Goal: Task Accomplishment & Management: Manage account settings

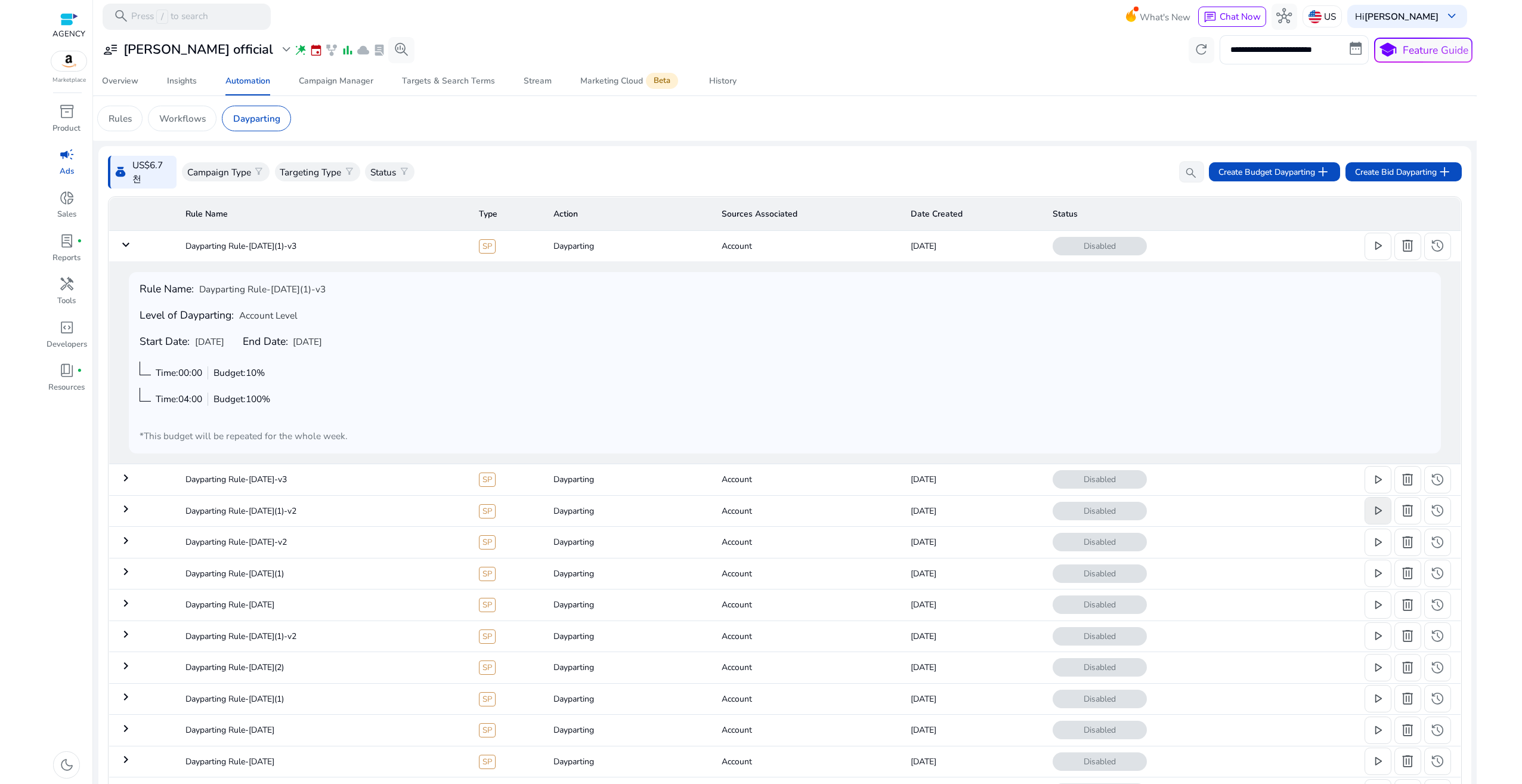
scroll to position [53, 0]
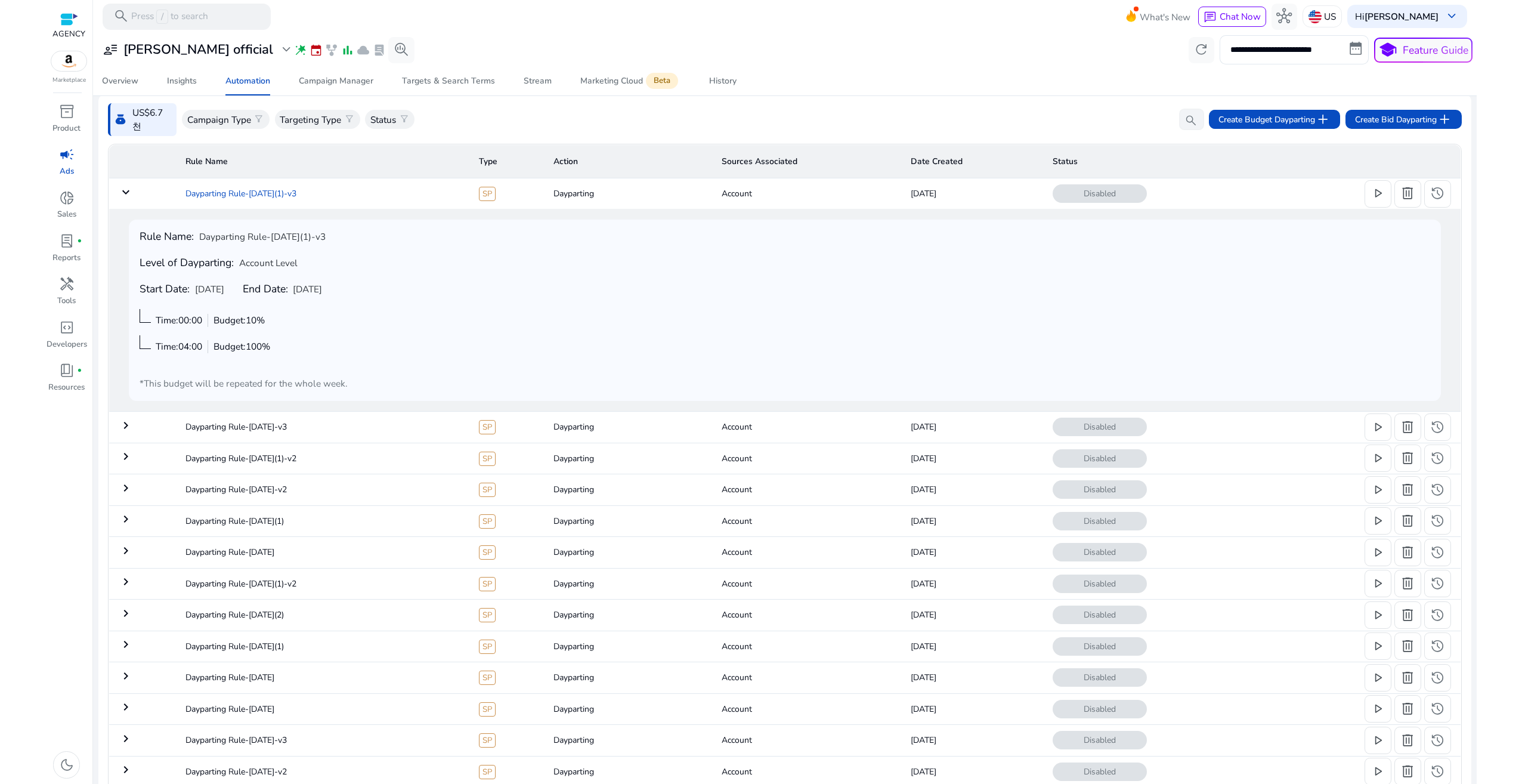
click at [220, 188] on td "Dayparting Rule-[DATE](1)-v3" at bounding box center [322, 193] width 293 height 31
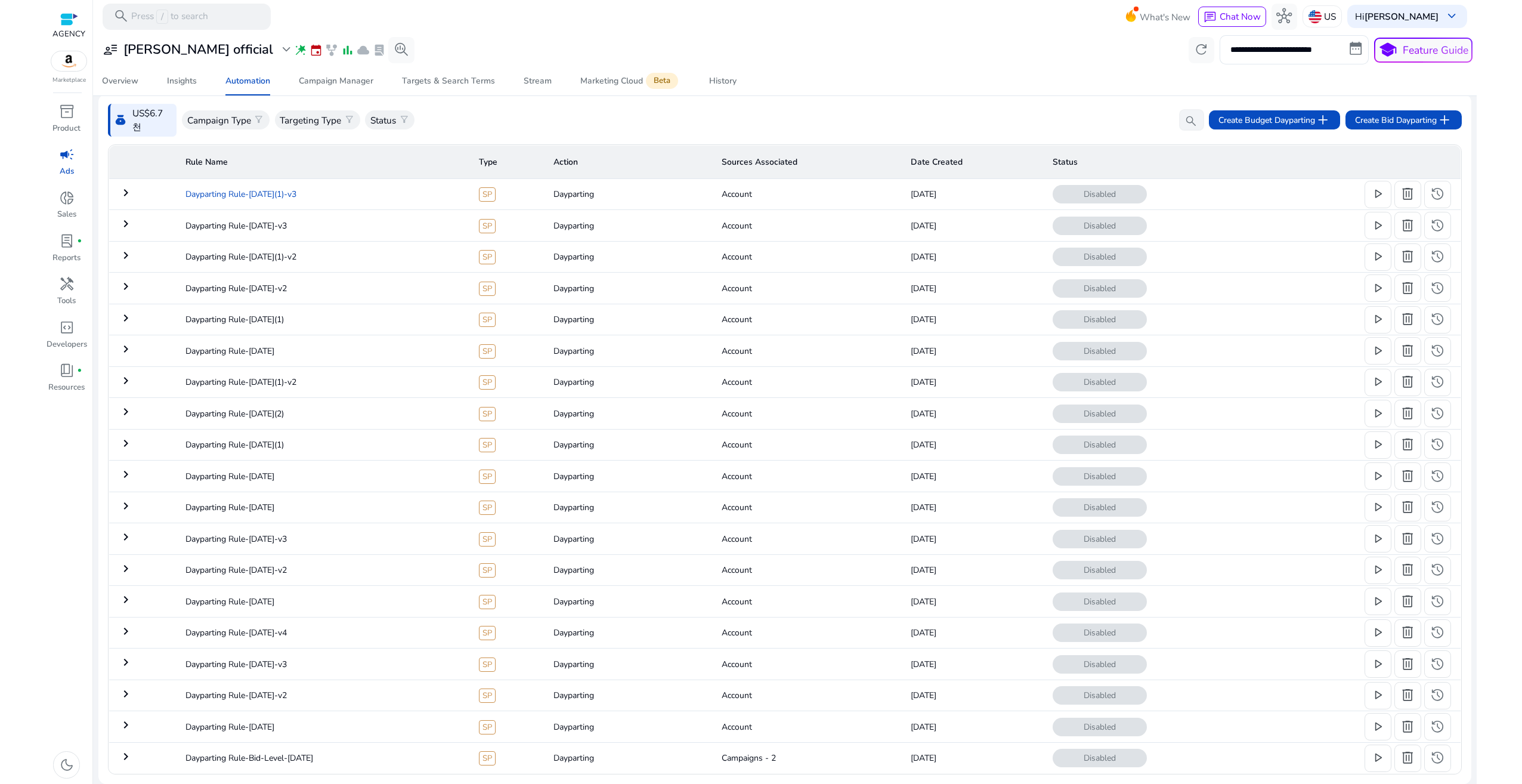
click at [228, 195] on td "Dayparting Rule-[DATE](1)-v3" at bounding box center [322, 194] width 293 height 31
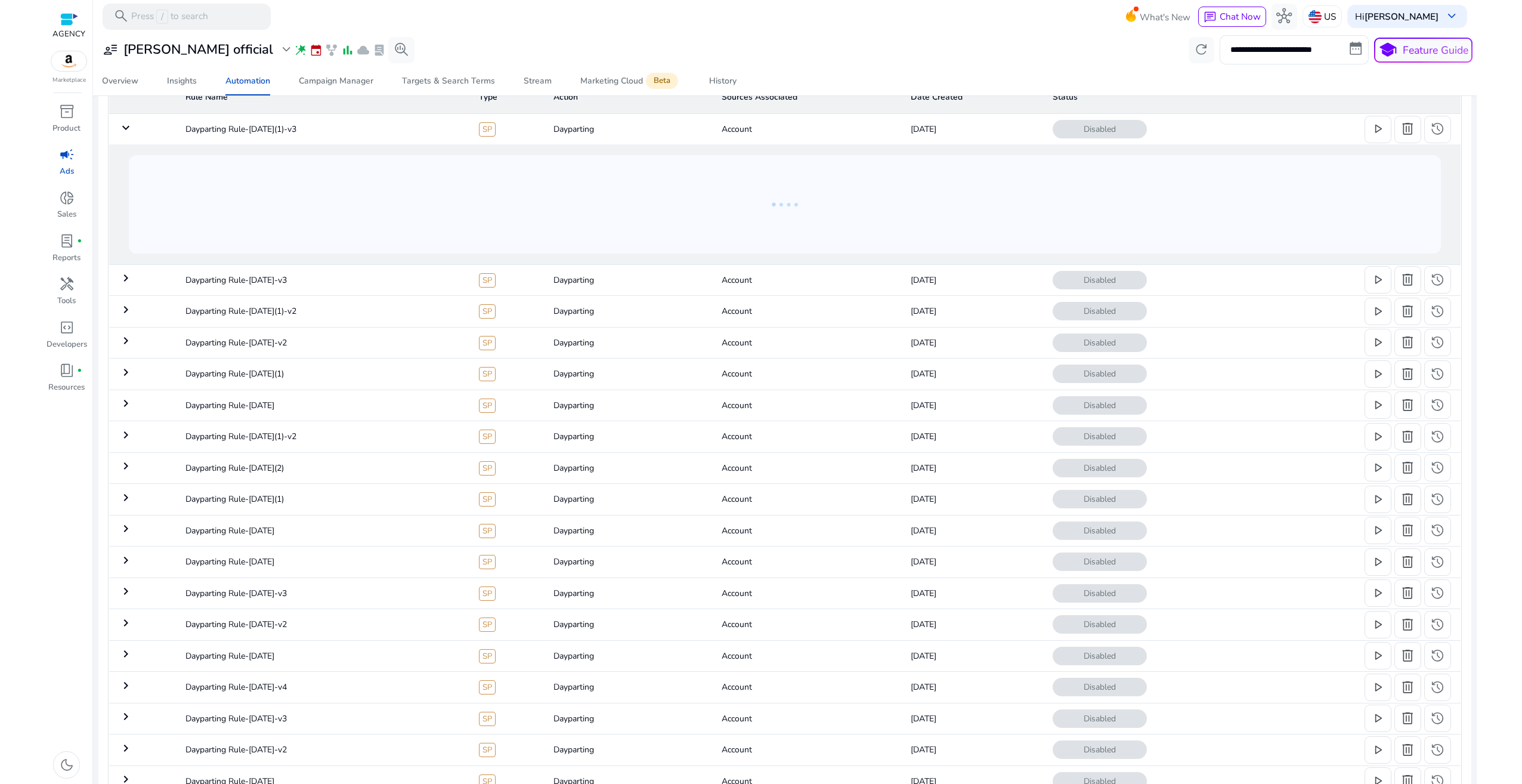
scroll to position [0, 0]
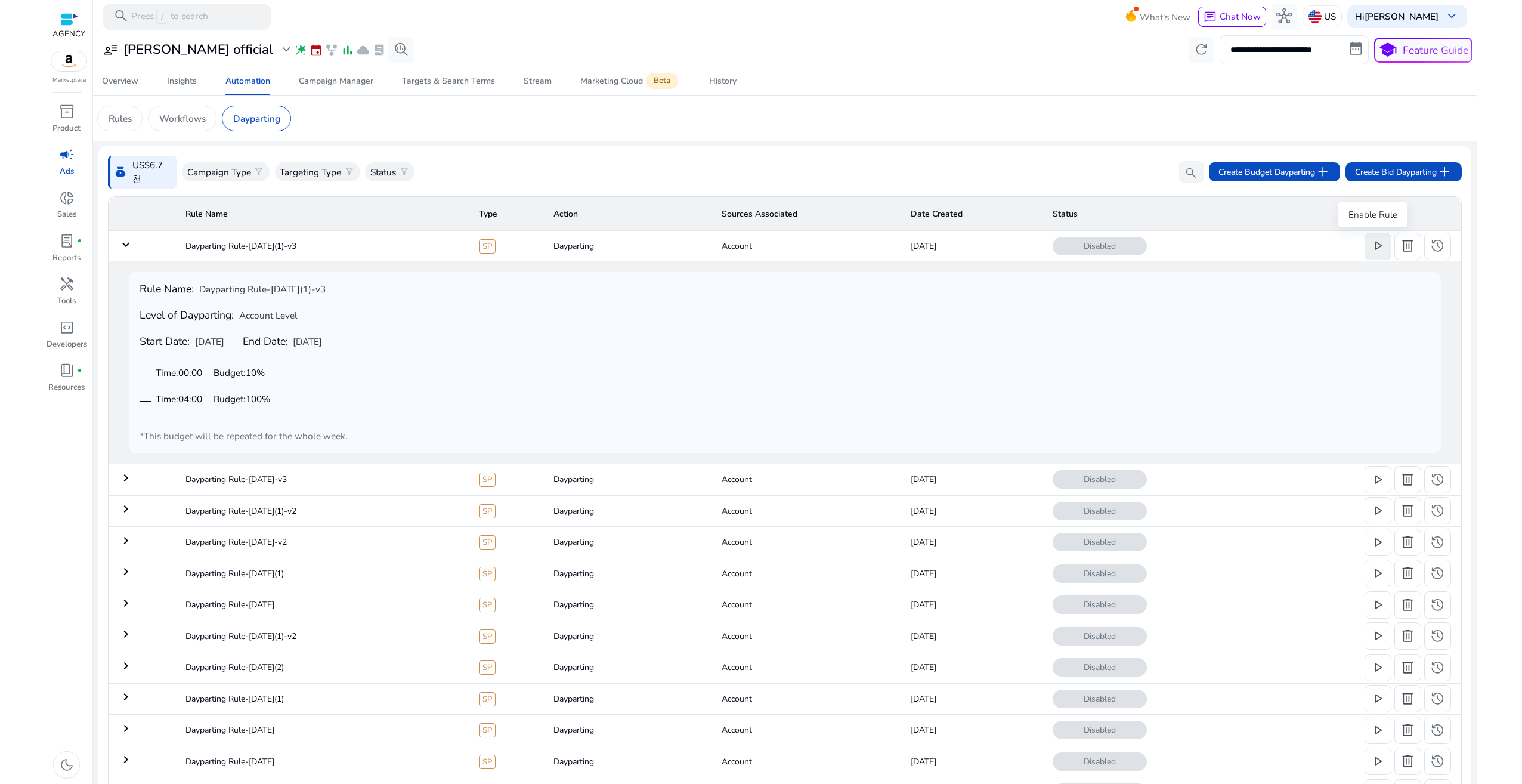
click at [1374, 249] on span "play_arrow" at bounding box center [1377, 245] width 15 height 15
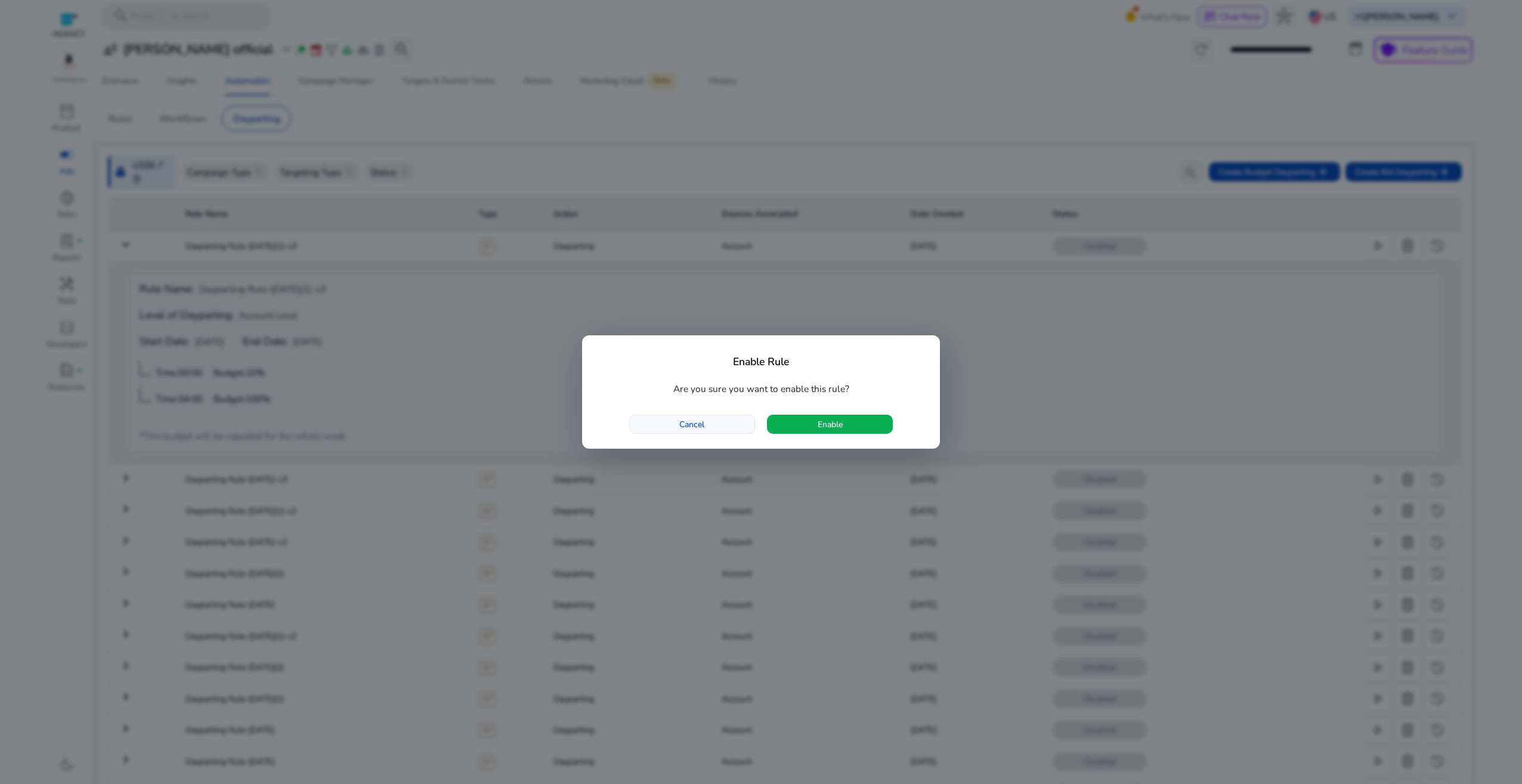
click at [676, 415] on span "button" at bounding box center [693, 424] width 125 height 28
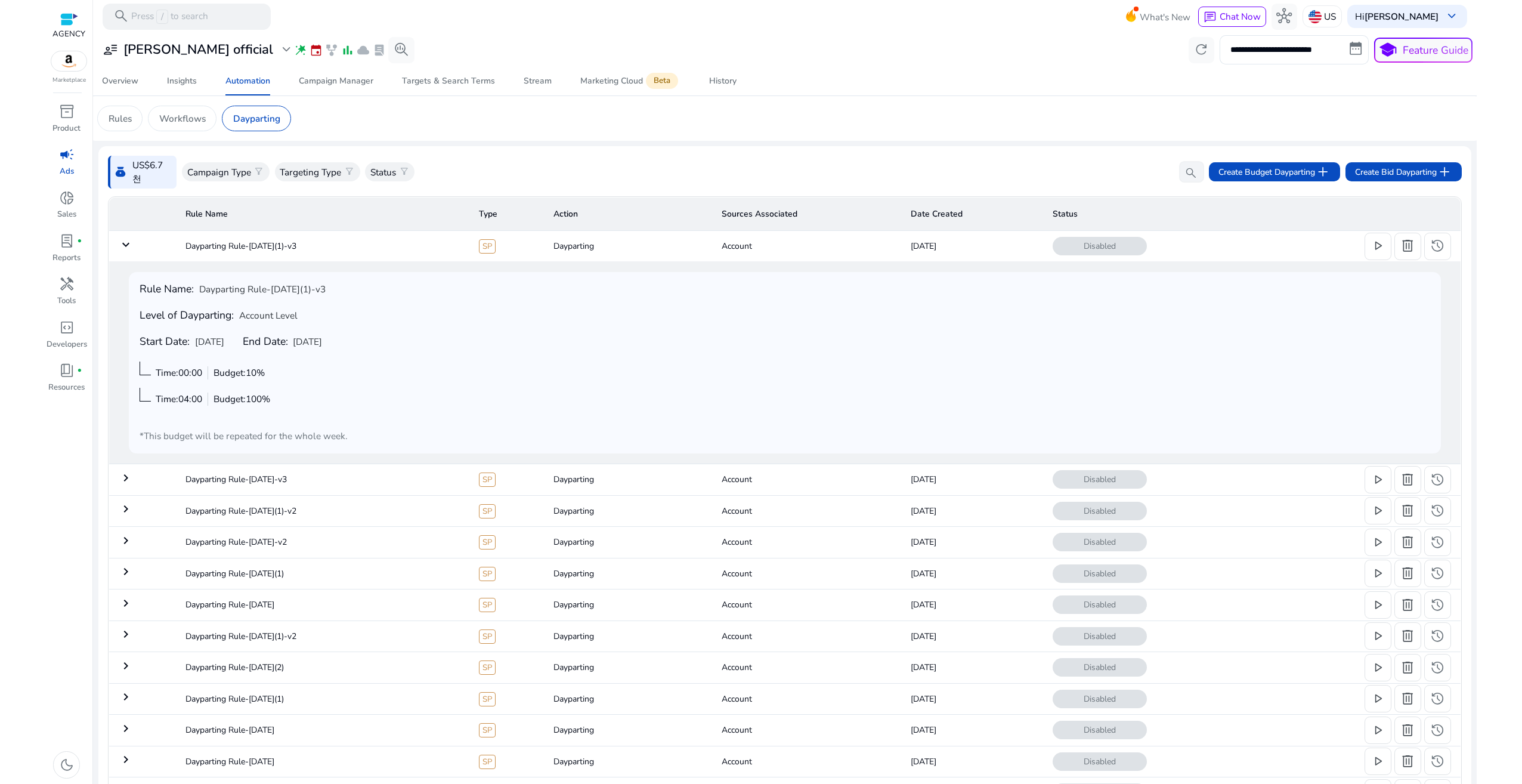
click at [322, 339] on span "[DATE]" at bounding box center [308, 342] width 29 height 13
click at [1381, 253] on span at bounding box center [1379, 245] width 26 height 28
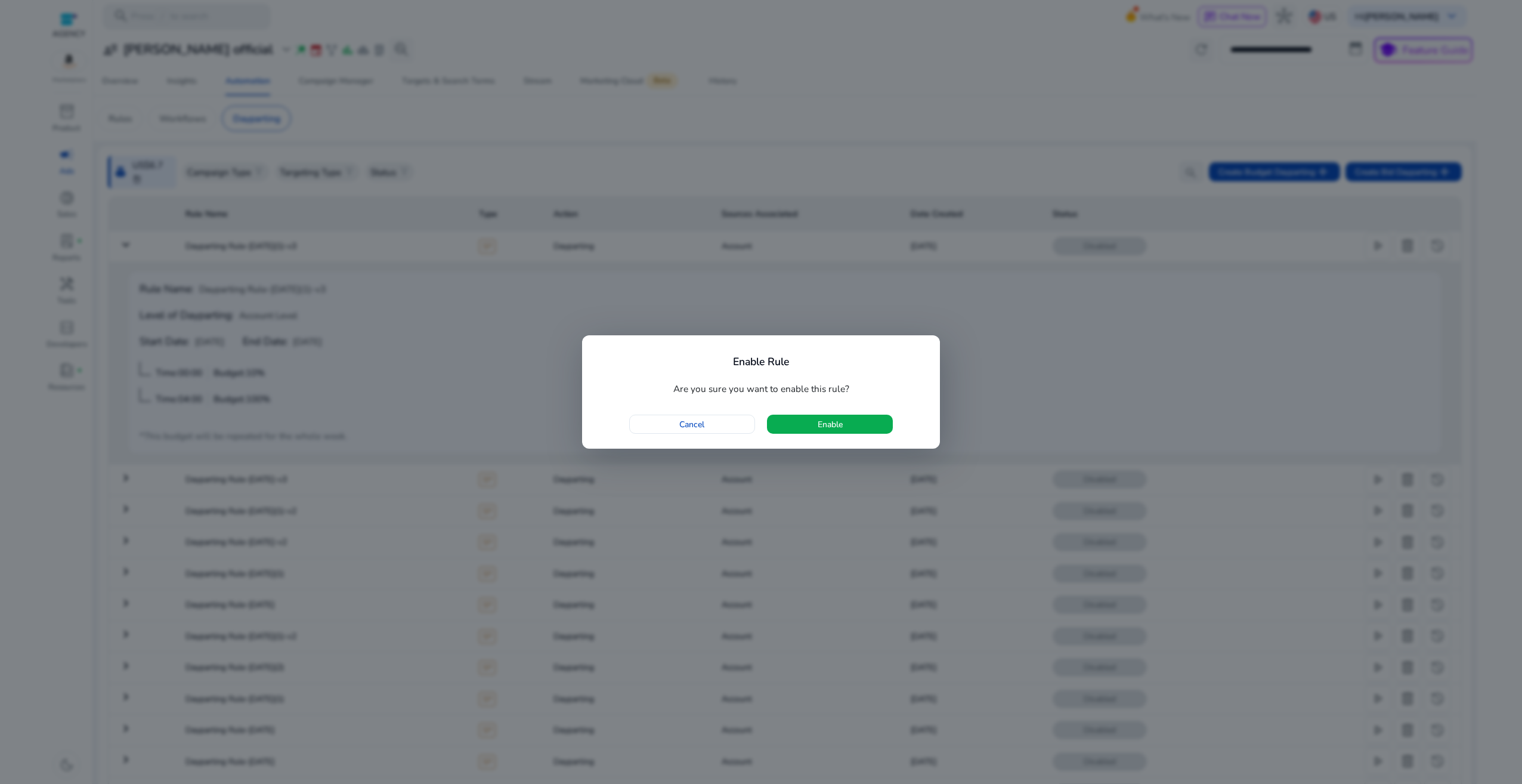
click at [833, 408] on div "Enable Rule Are you sure you want to enable this rule? Cancel Enable" at bounding box center [761, 392] width 358 height 113
click at [833, 418] on span "Enable" at bounding box center [830, 424] width 25 height 12
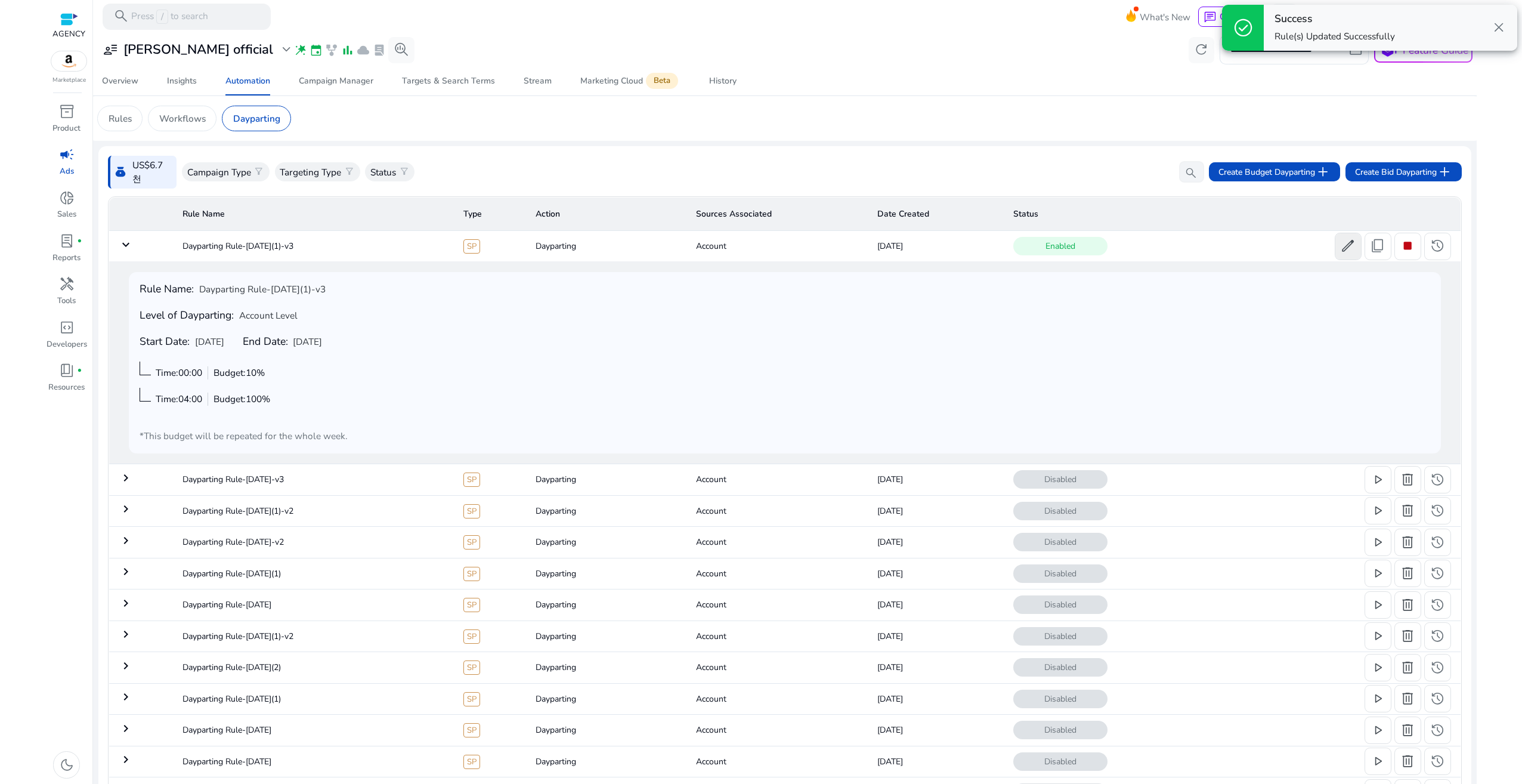
click at [1341, 245] on span "edit" at bounding box center [1348, 245] width 15 height 15
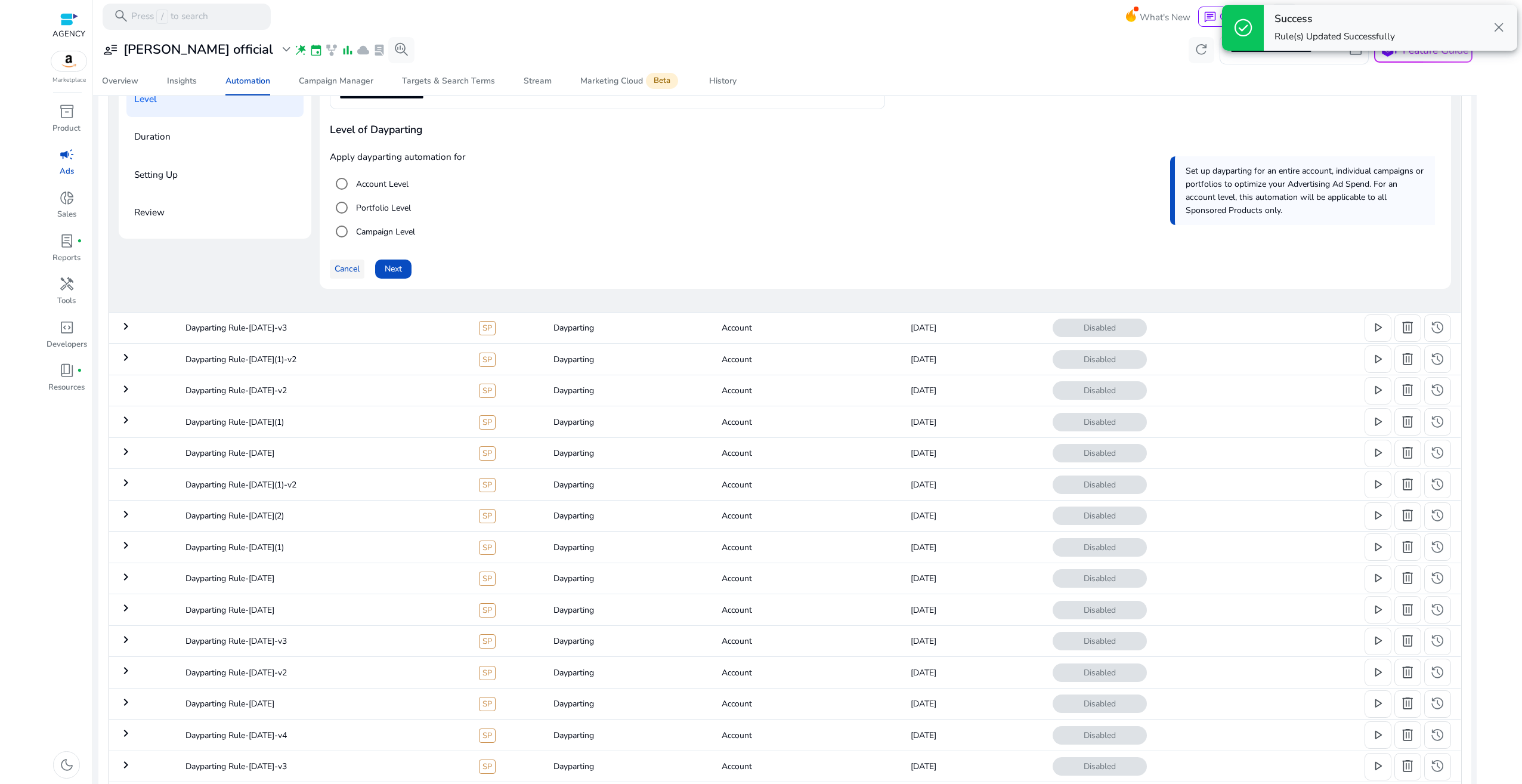
scroll to position [111, 0]
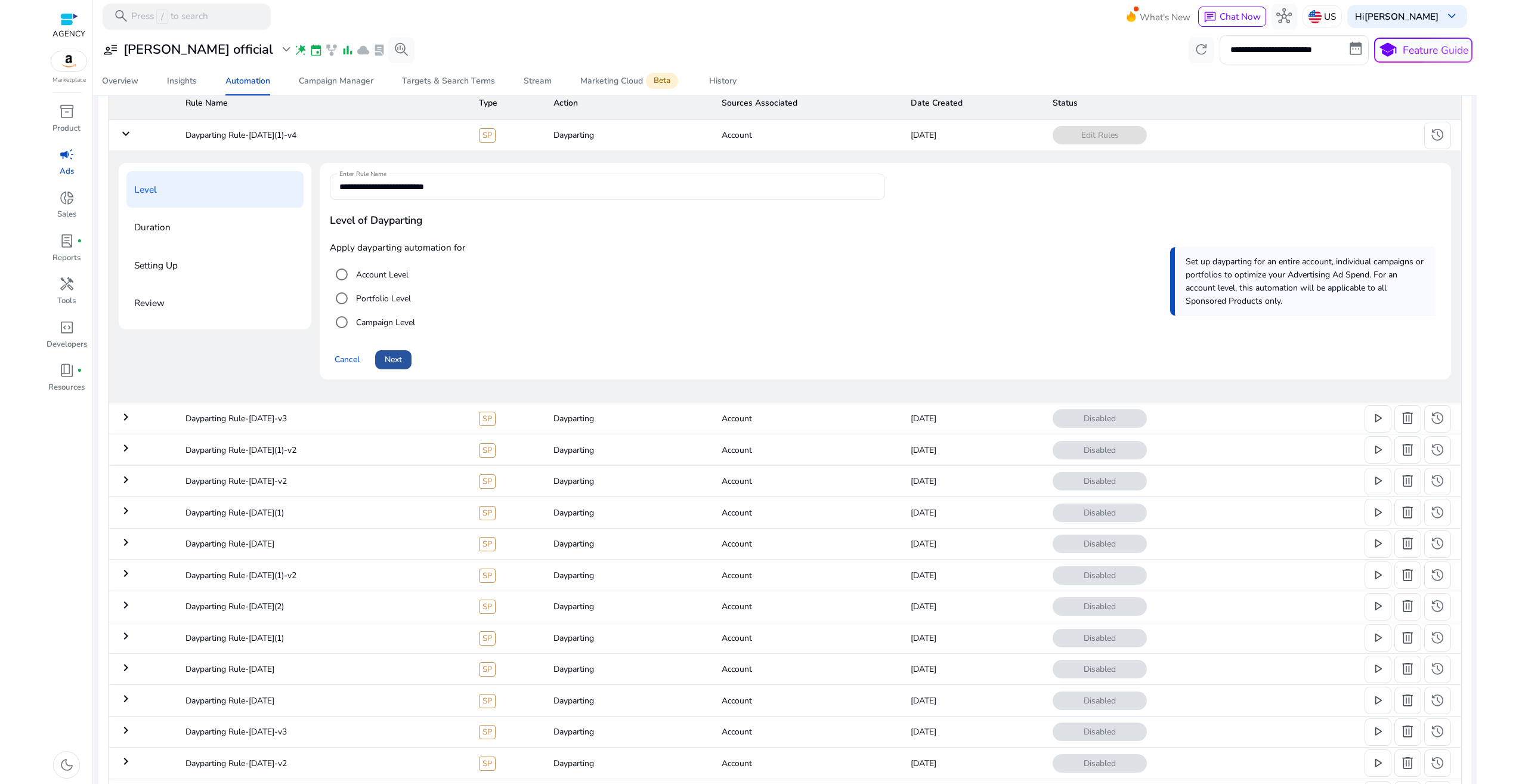
click at [402, 356] on span "Next" at bounding box center [393, 359] width 17 height 12
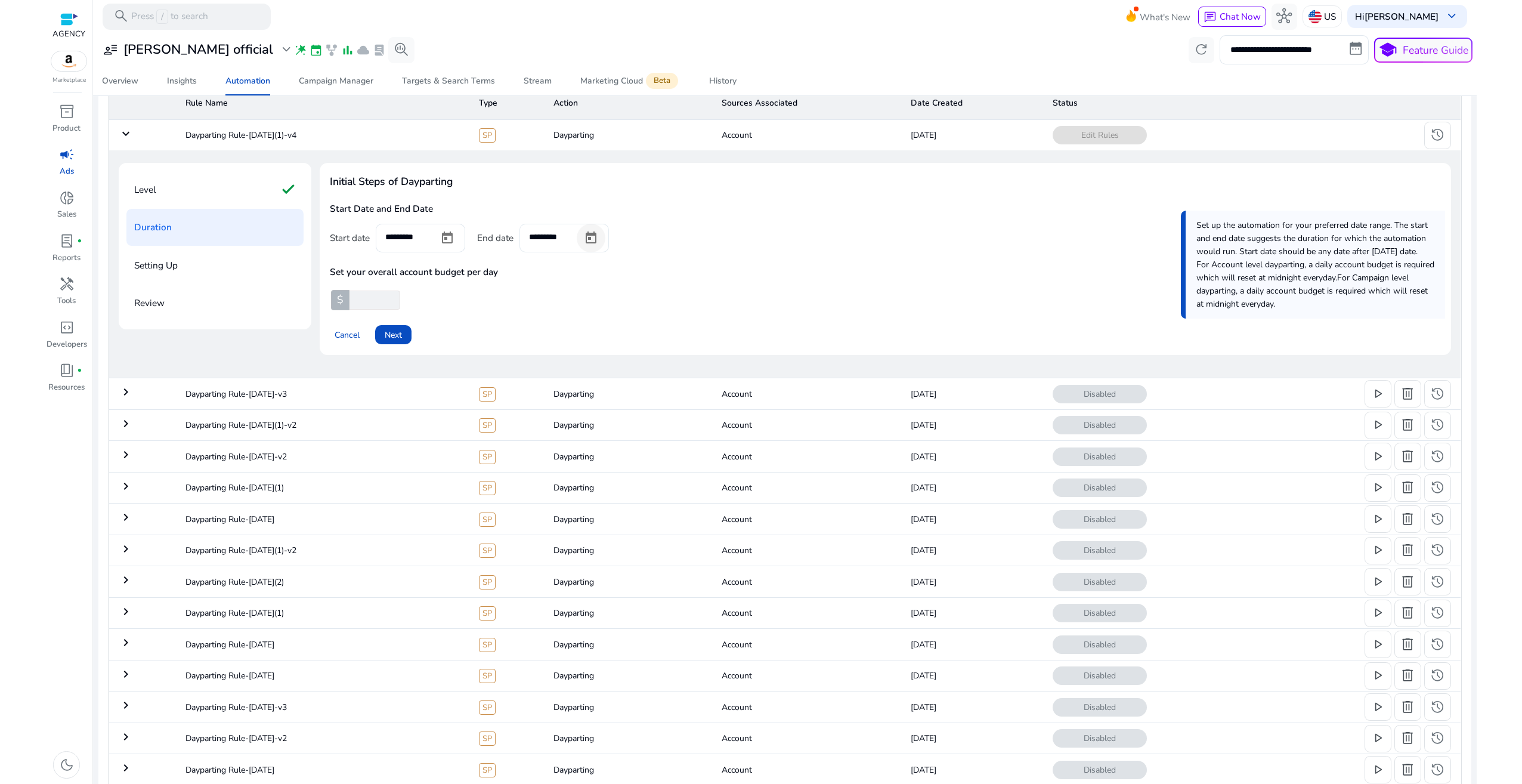
click at [591, 236] on span "Open calendar" at bounding box center [590, 237] width 28 height 28
click at [692, 279] on span "Next month" at bounding box center [682, 277] width 23 height 23
click at [578, 445] on span "30" at bounding box center [585, 452] width 22 height 22
type input "*********"
drag, startPoint x: 380, startPoint y: 301, endPoint x: 336, endPoint y: 305, distance: 44.2
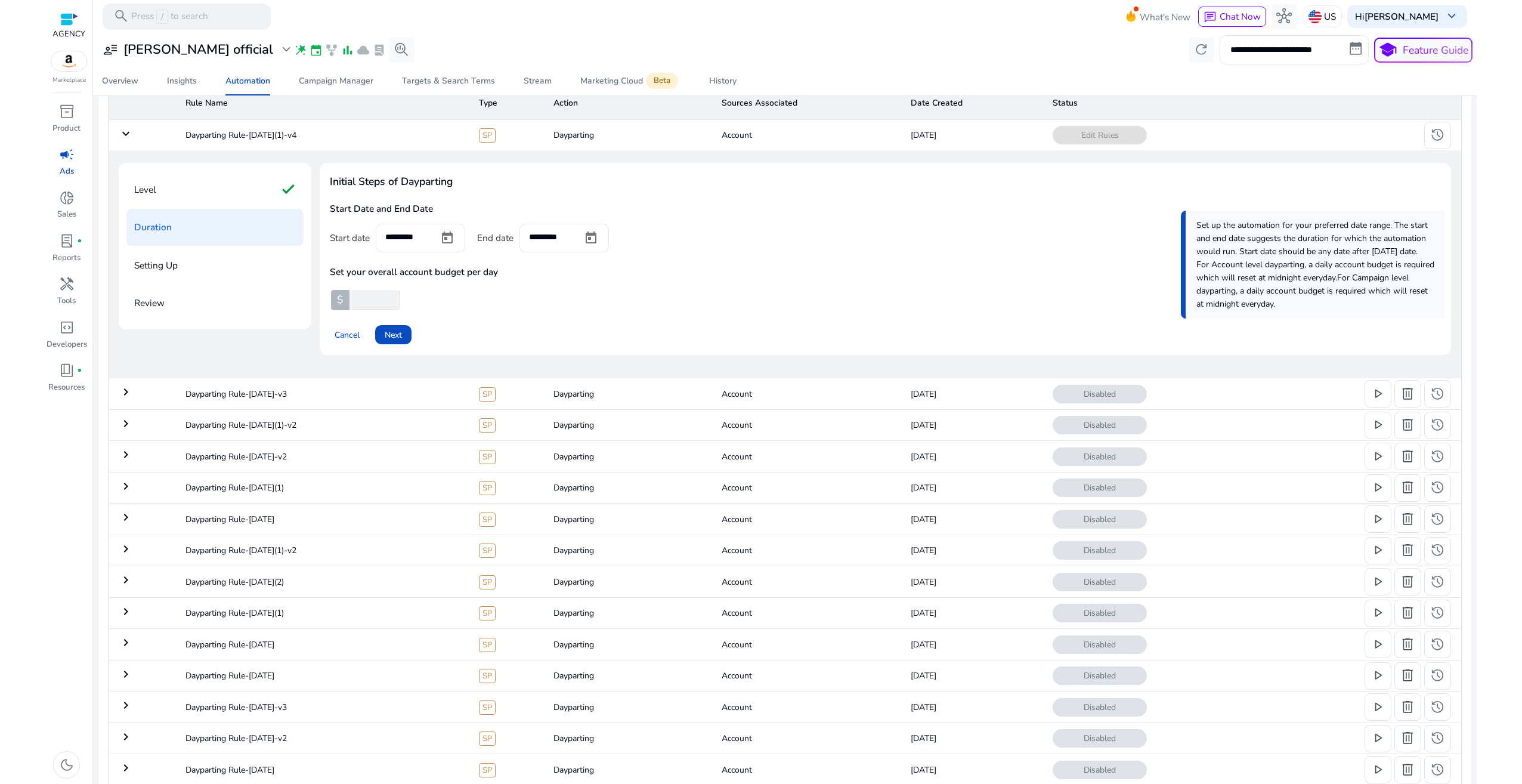
click at [336, 305] on div "$ ****" at bounding box center [365, 300] width 71 height 19
type input "****"
click at [385, 334] on span "Next" at bounding box center [393, 334] width 17 height 12
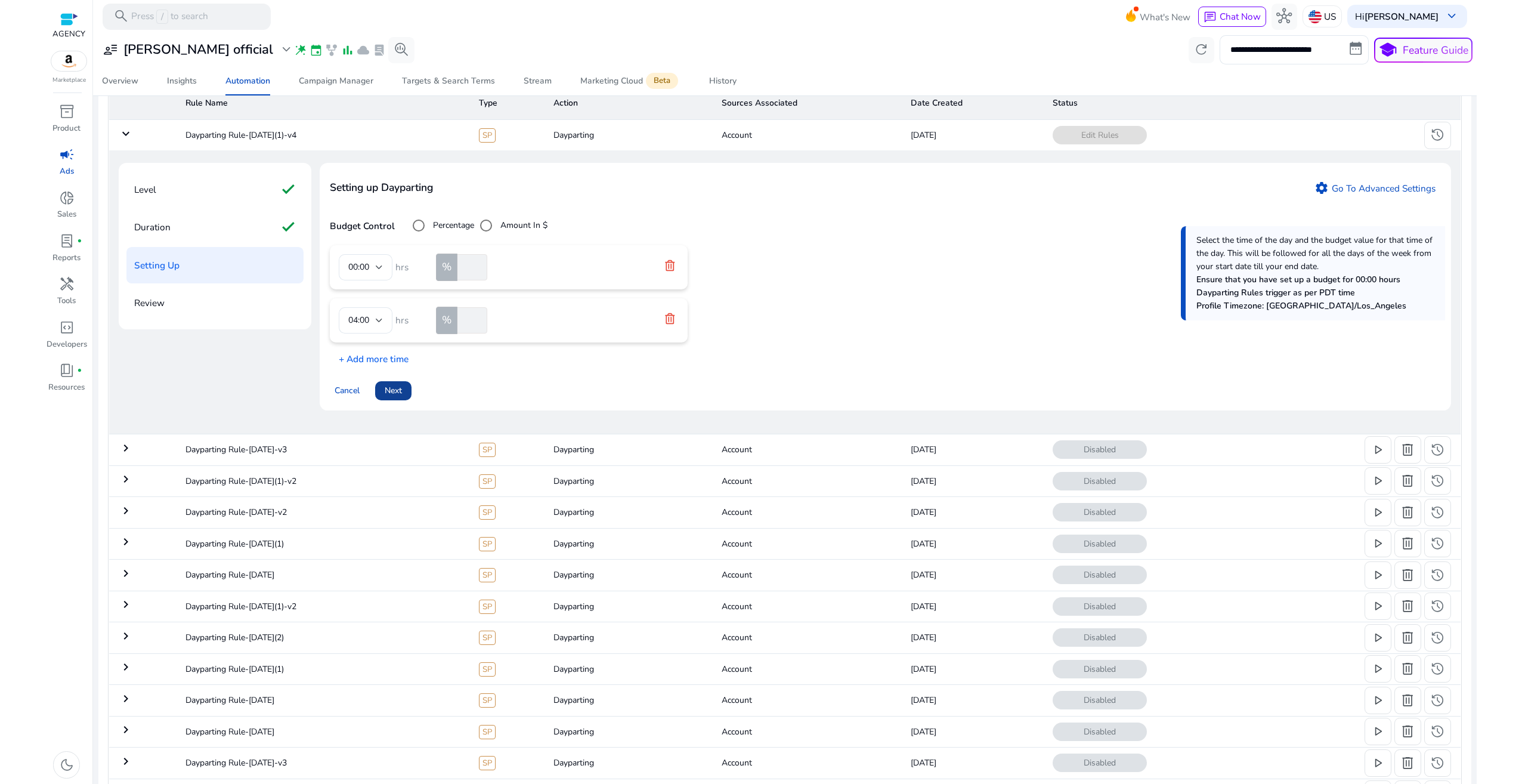
click at [405, 392] on span at bounding box center [393, 390] width 36 height 28
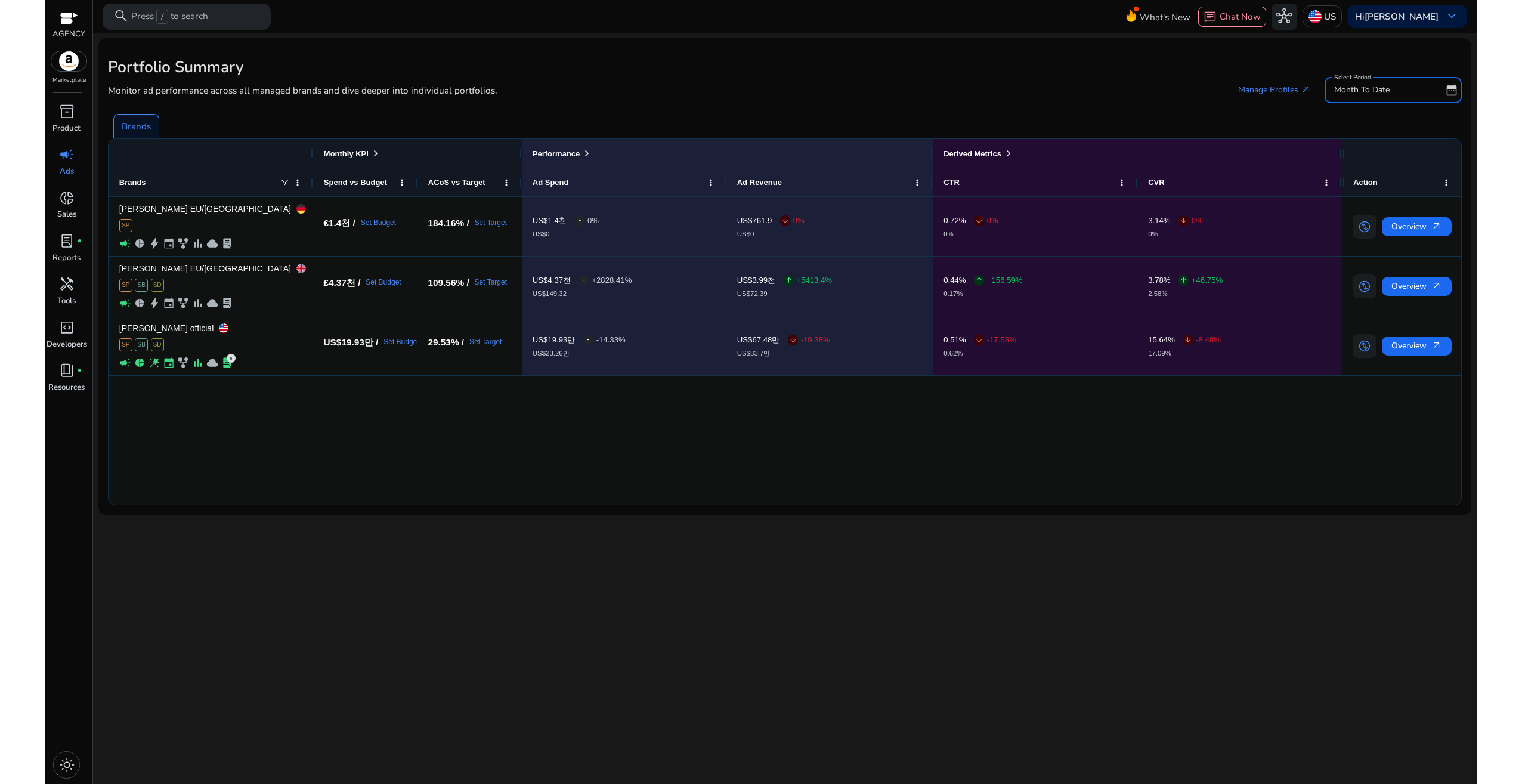
click at [1379, 88] on span "Month To Date" at bounding box center [1362, 90] width 55 height 11
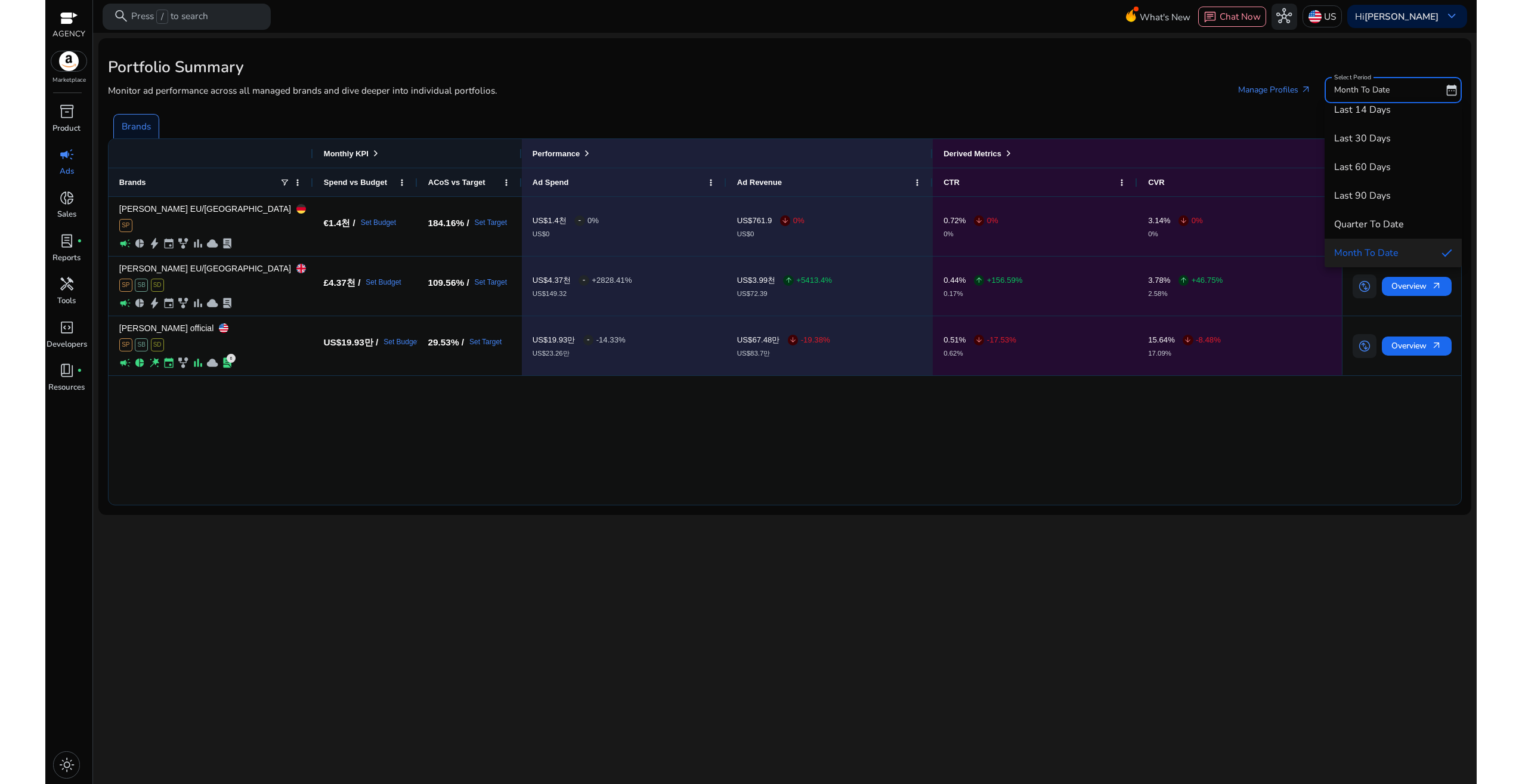
click at [1395, 35] on div at bounding box center [761, 392] width 1522 height 784
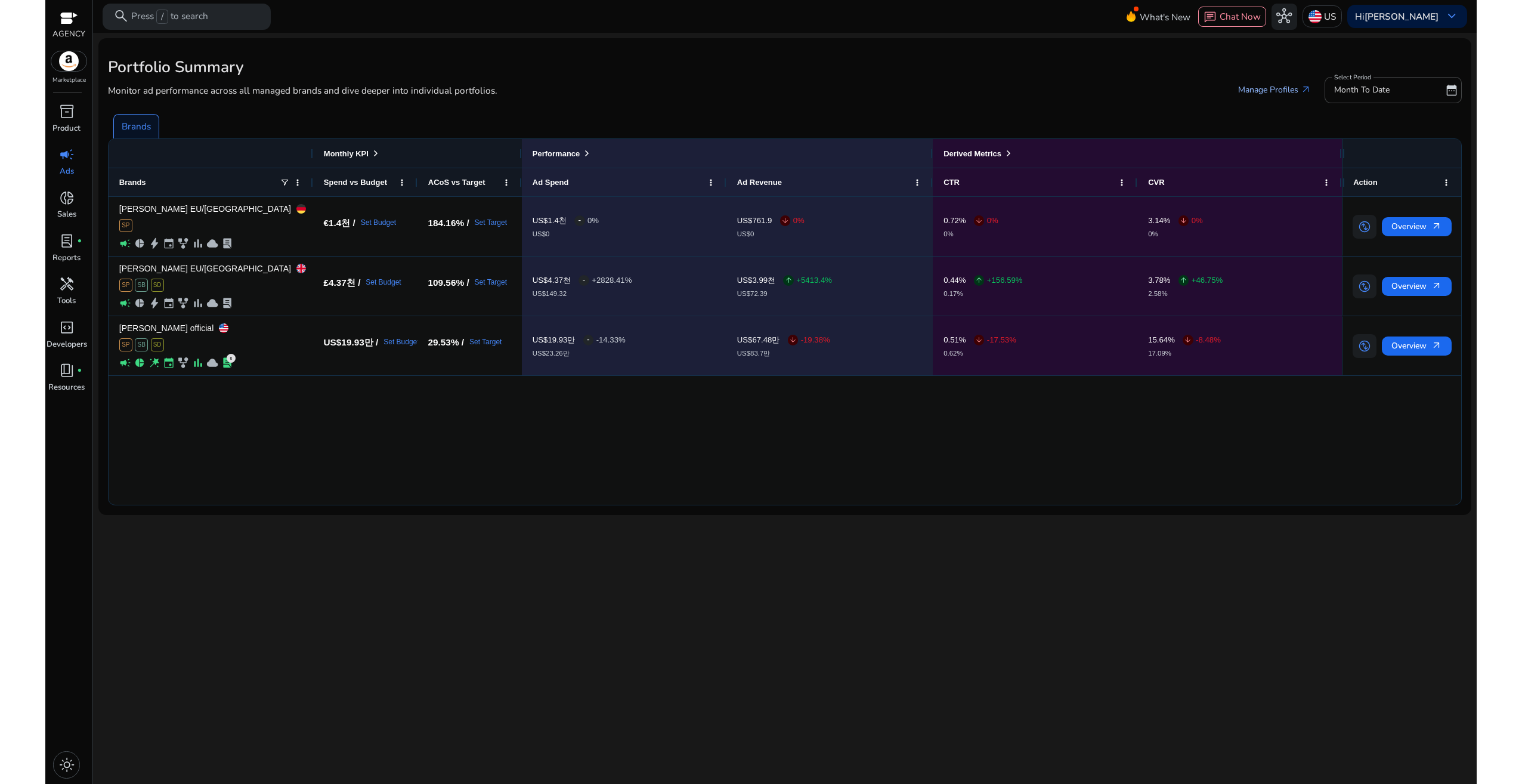
click at [1266, 92] on link "Manage Profiles arrow_outward" at bounding box center [1274, 89] width 95 height 23
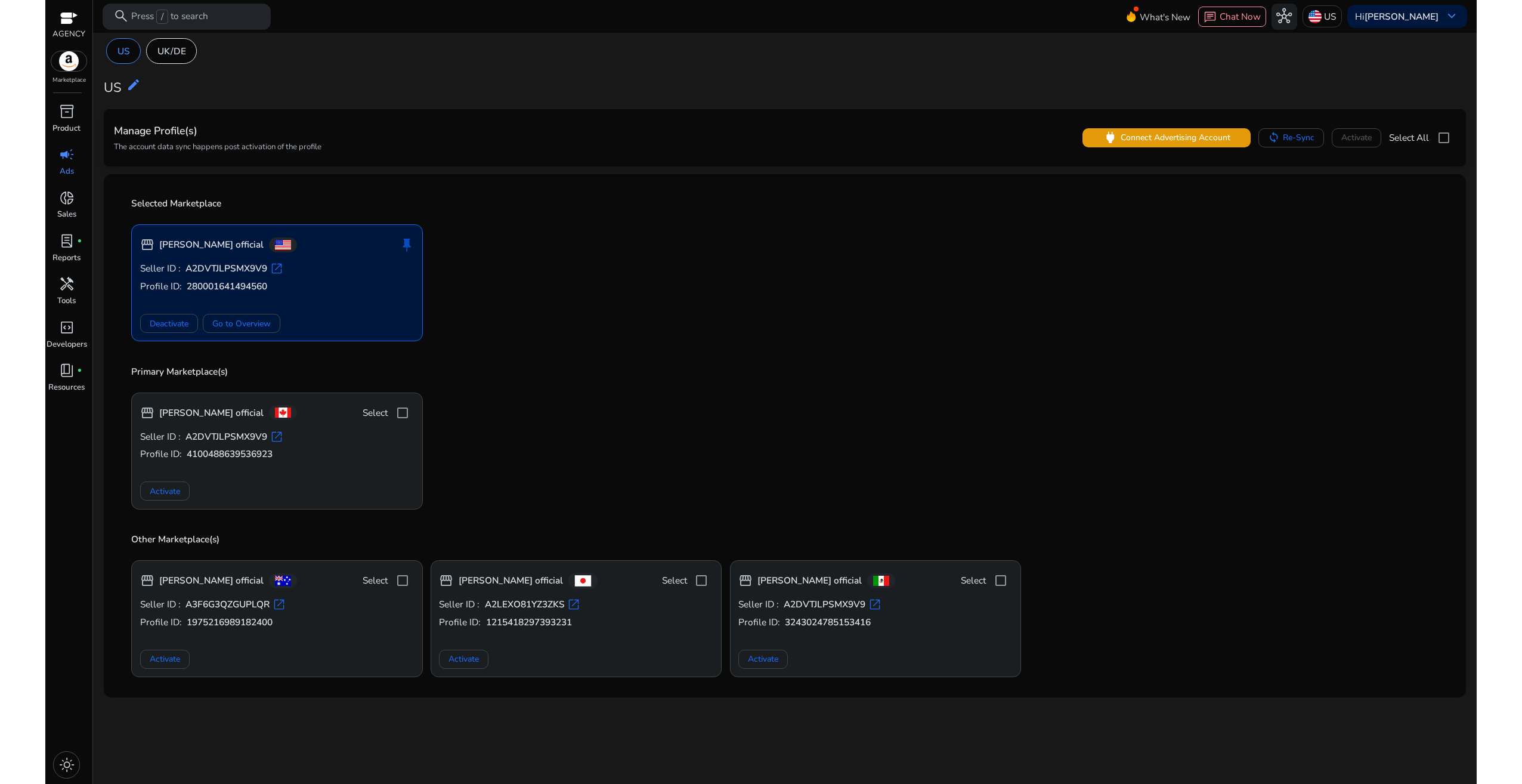
click at [71, 154] on span "campaign" at bounding box center [66, 154] width 15 height 15
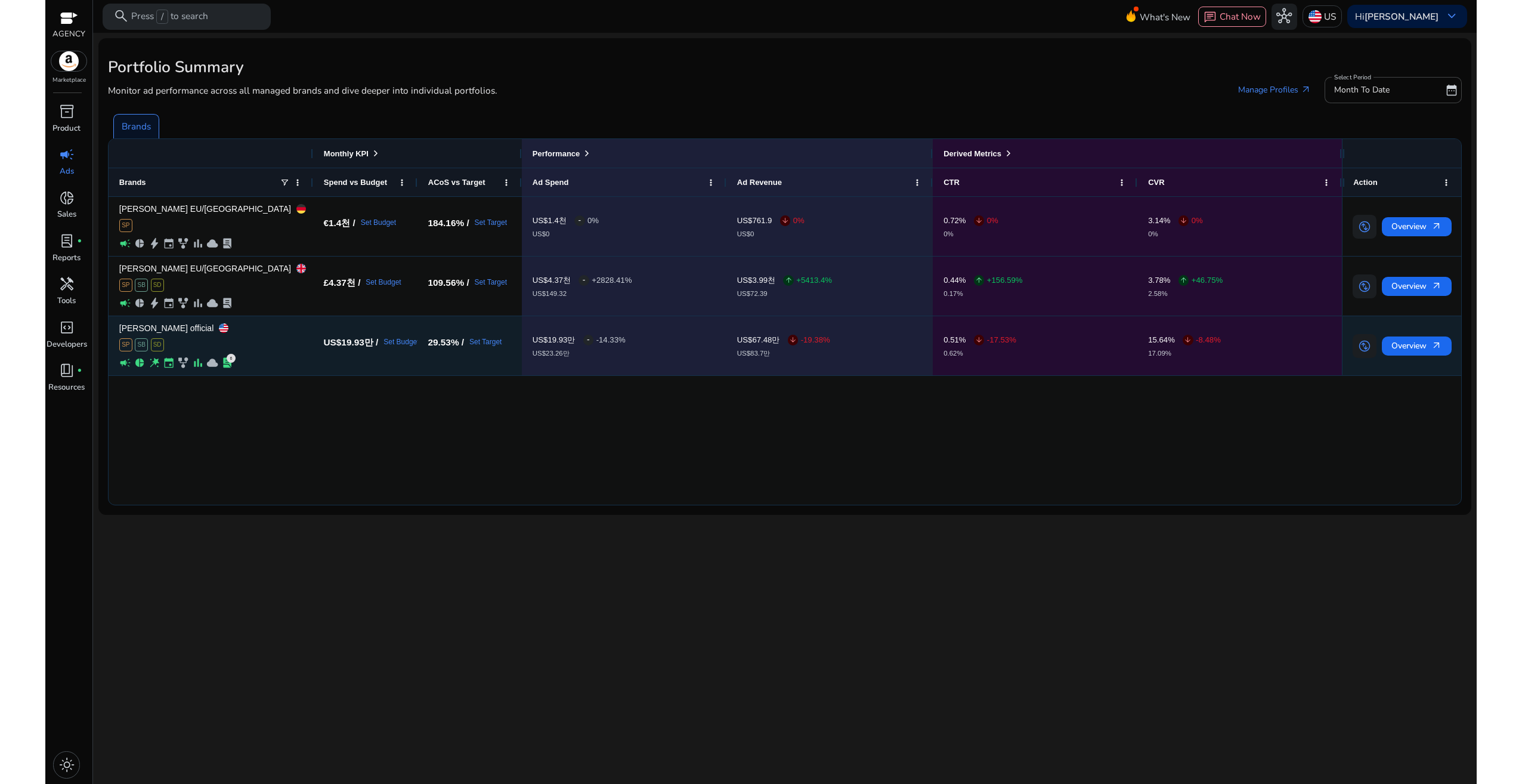
click at [147, 329] on p "[PERSON_NAME] official" at bounding box center [166, 328] width 94 height 8
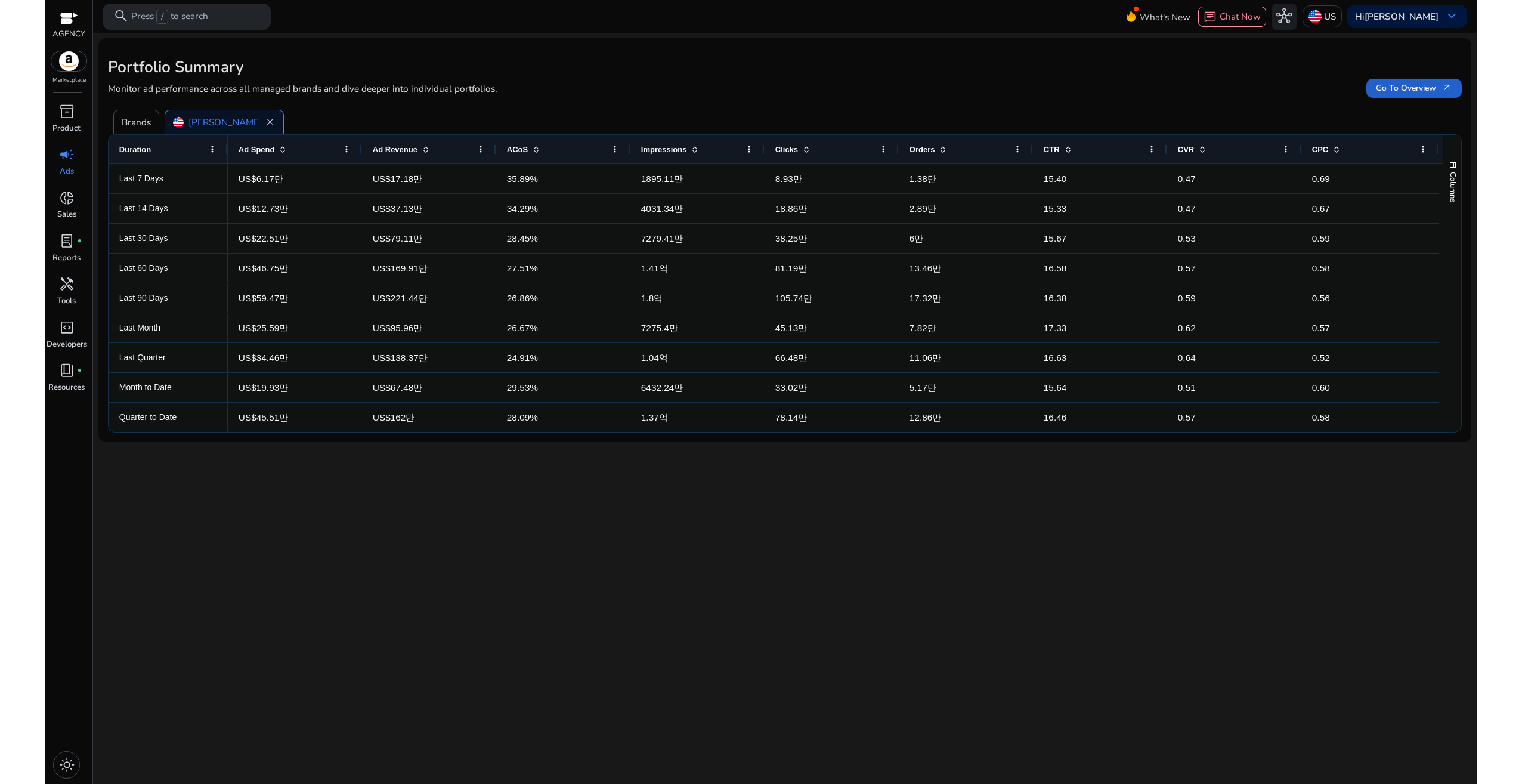
click at [1386, 93] on span "Go To Overview arrow_outward" at bounding box center [1414, 87] width 76 height 12
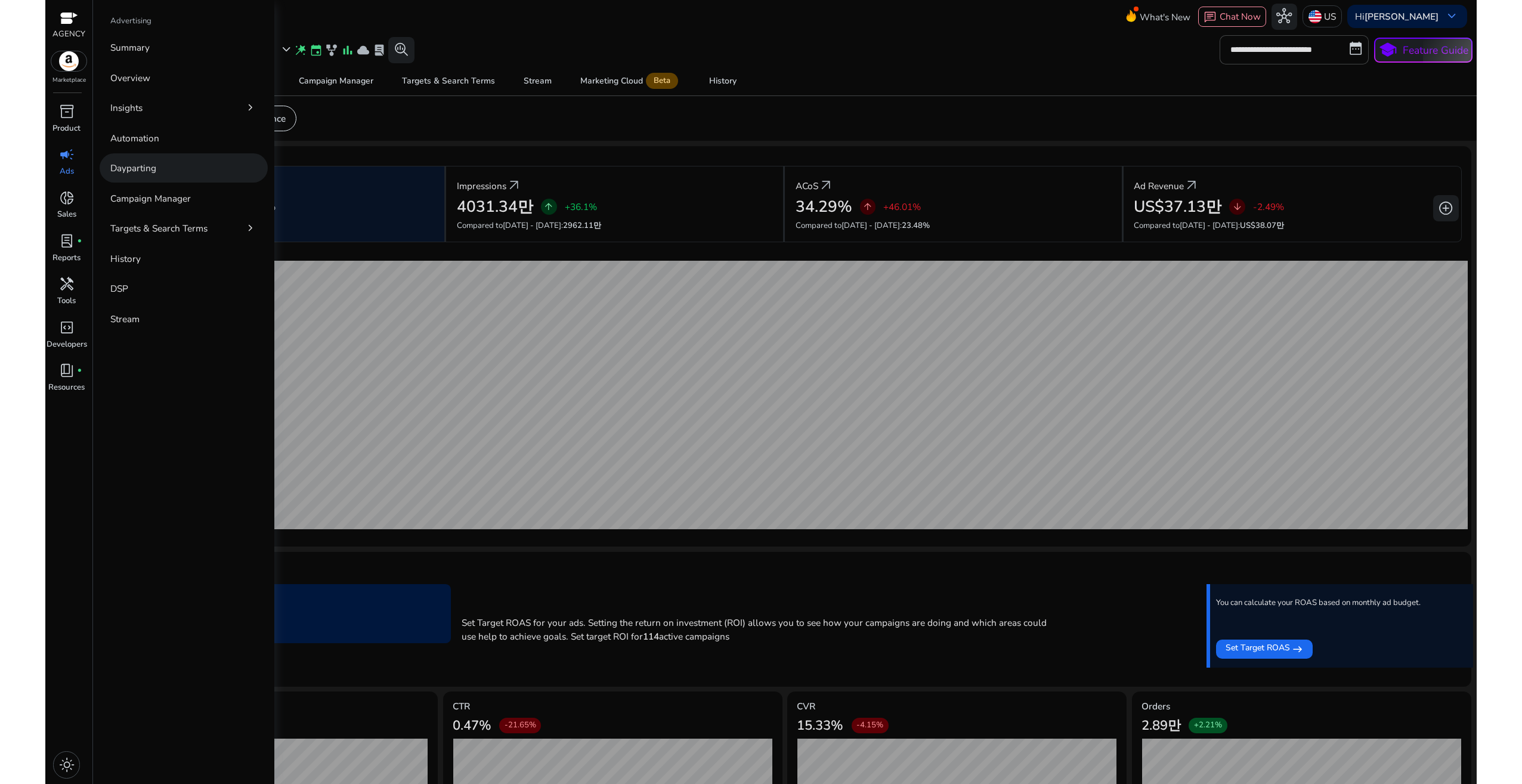
click at [149, 168] on p "Dayparting" at bounding box center [133, 168] width 46 height 14
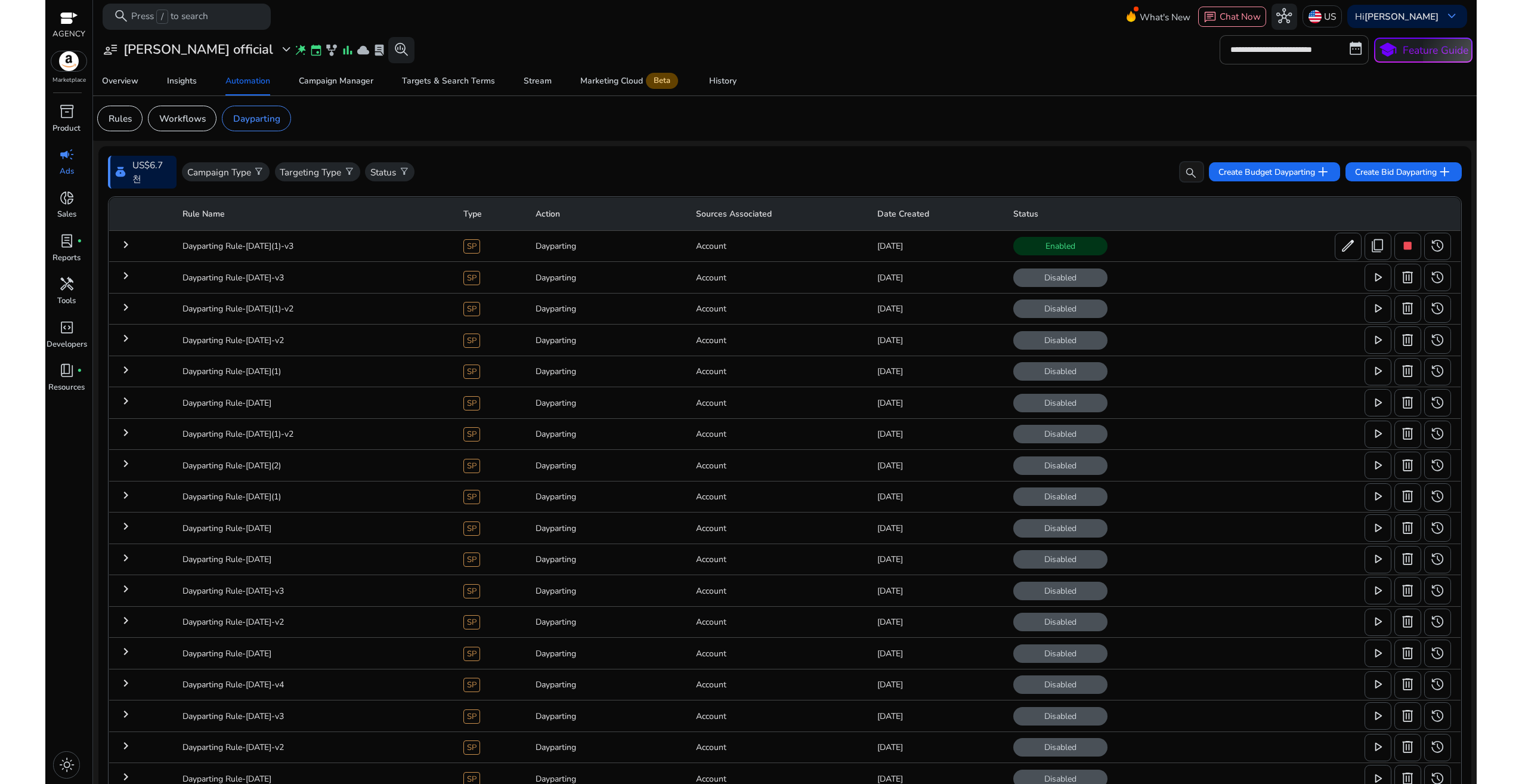
click at [131, 243] on mat-icon "keyboard_arrow_right" at bounding box center [126, 245] width 15 height 15
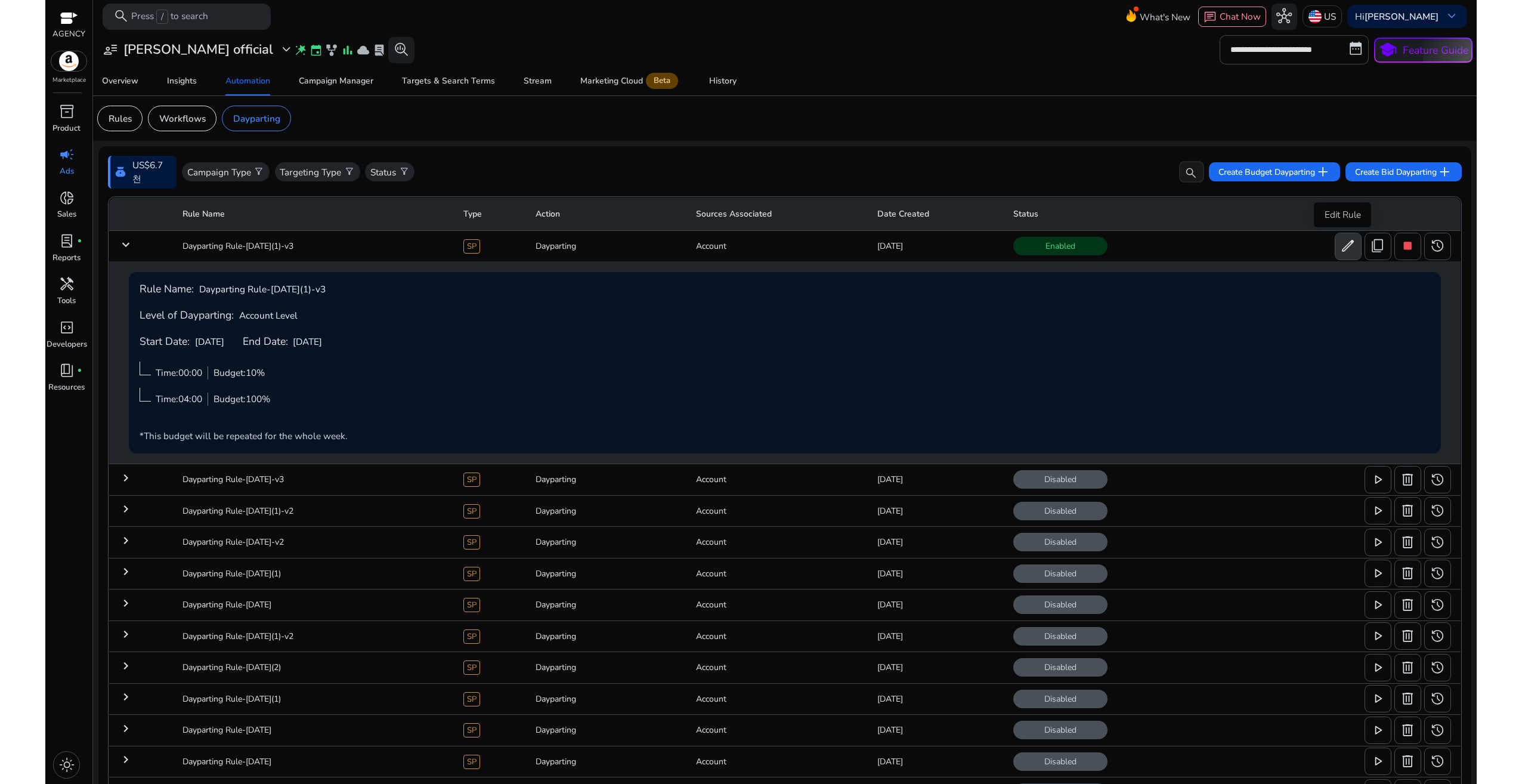
click at [1345, 244] on span "edit" at bounding box center [1348, 245] width 15 height 15
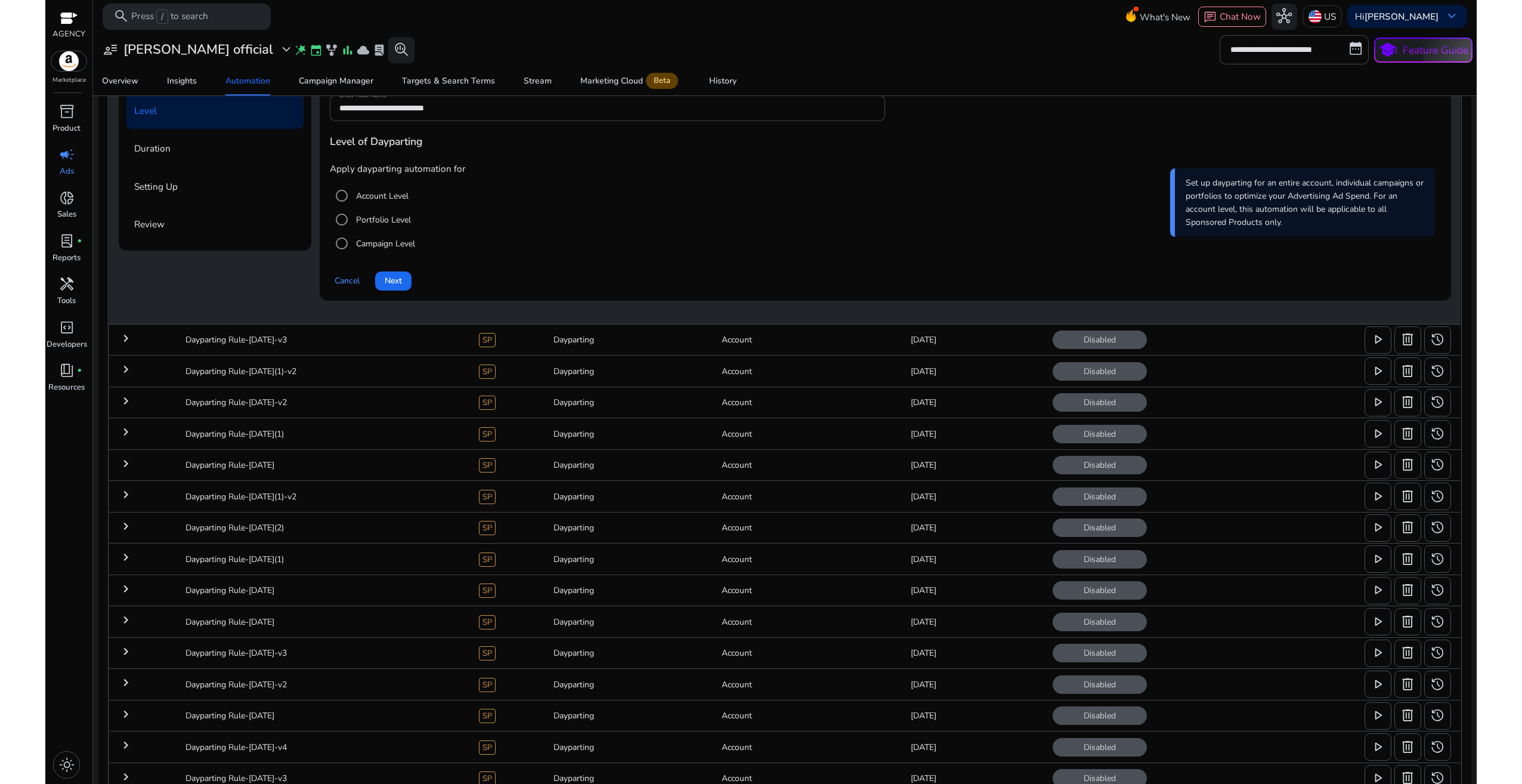
scroll to position [51, 0]
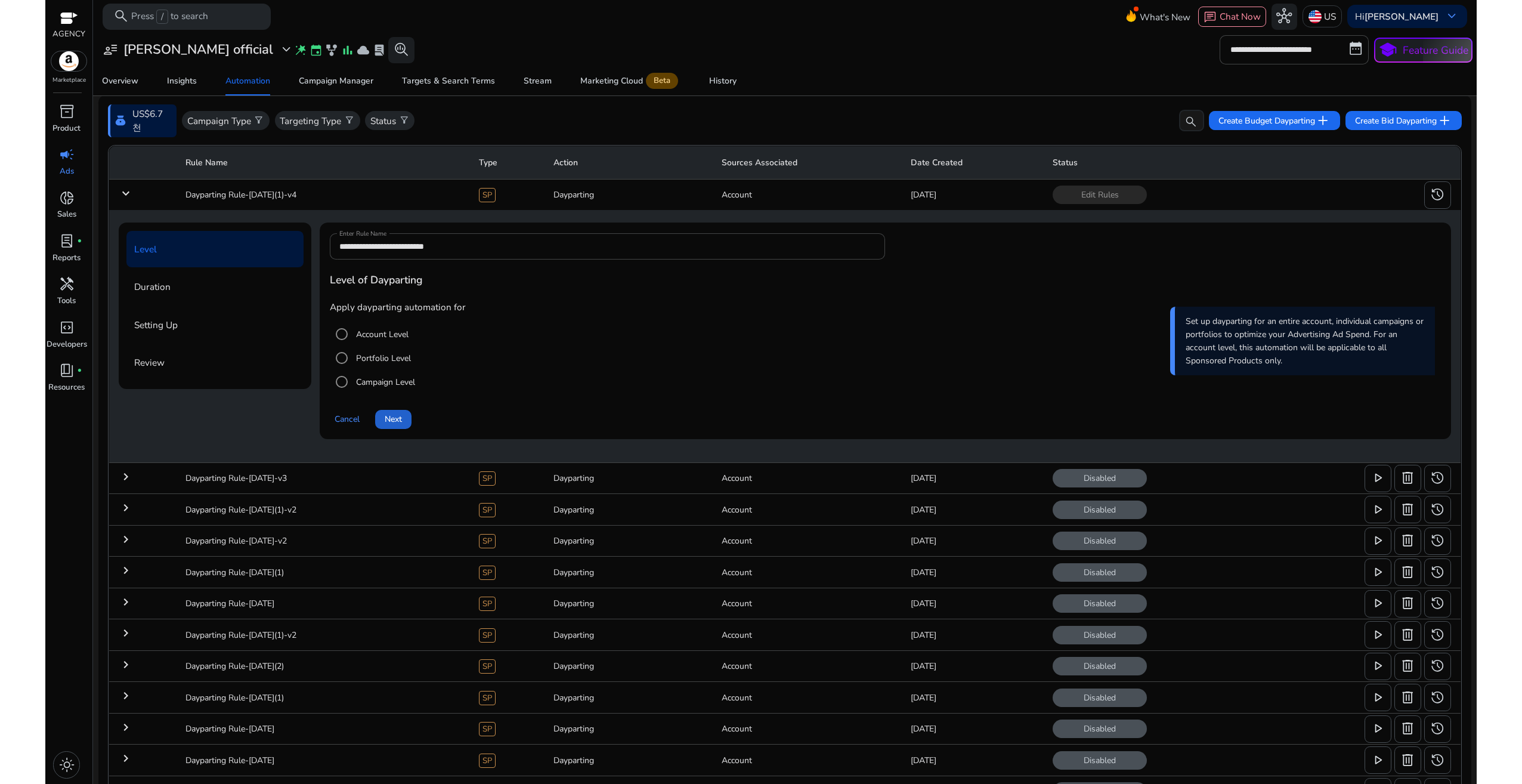
click at [395, 416] on span "Next" at bounding box center [393, 419] width 17 height 12
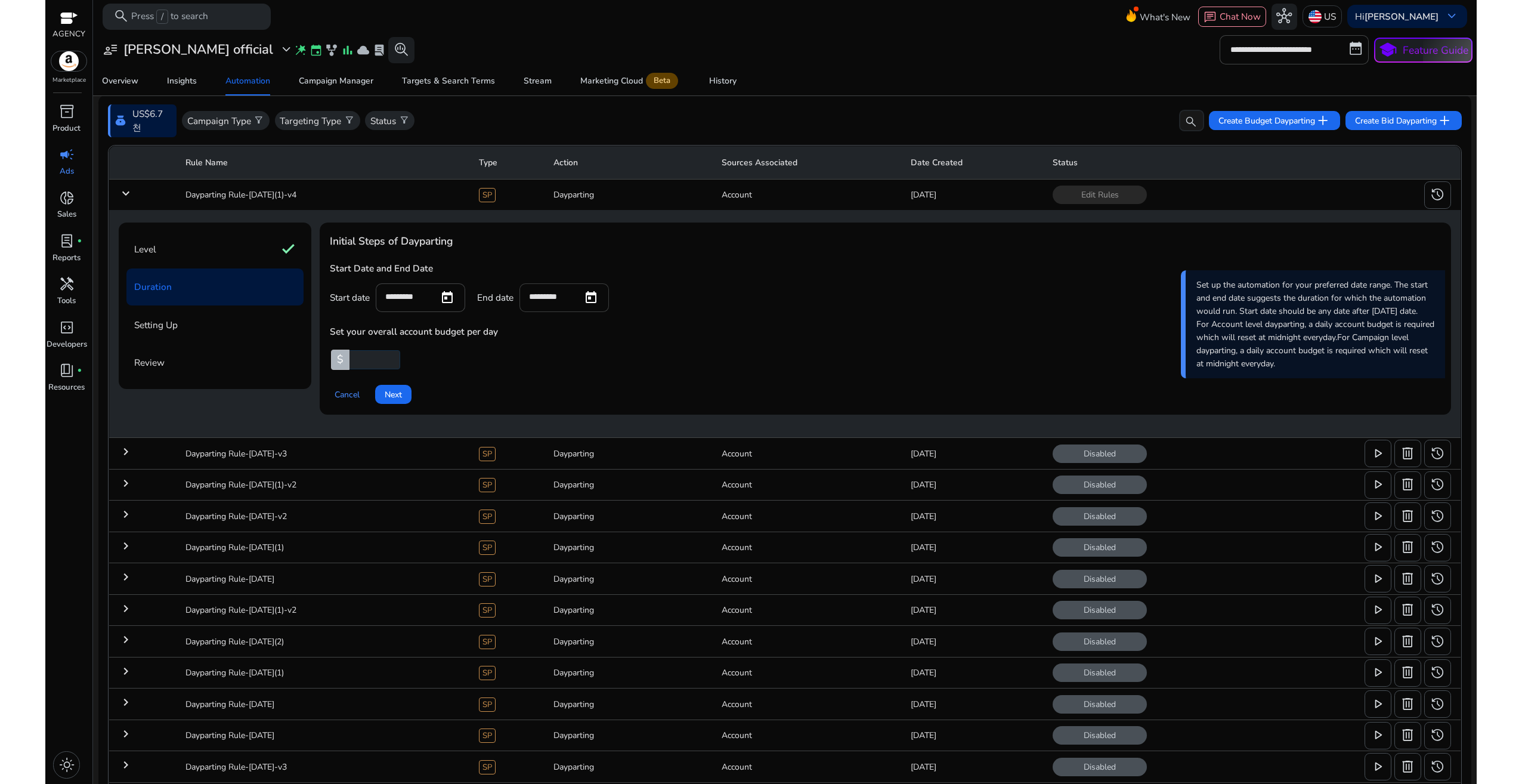
click at [569, 300] on input "*********" at bounding box center [551, 296] width 44 height 13
click at [591, 300] on span "Open calendar" at bounding box center [590, 297] width 28 height 28
click at [679, 338] on span "Next month" at bounding box center [682, 336] width 23 height 23
click at [586, 510] on span "30" at bounding box center [585, 512] width 22 height 22
type input "*********"
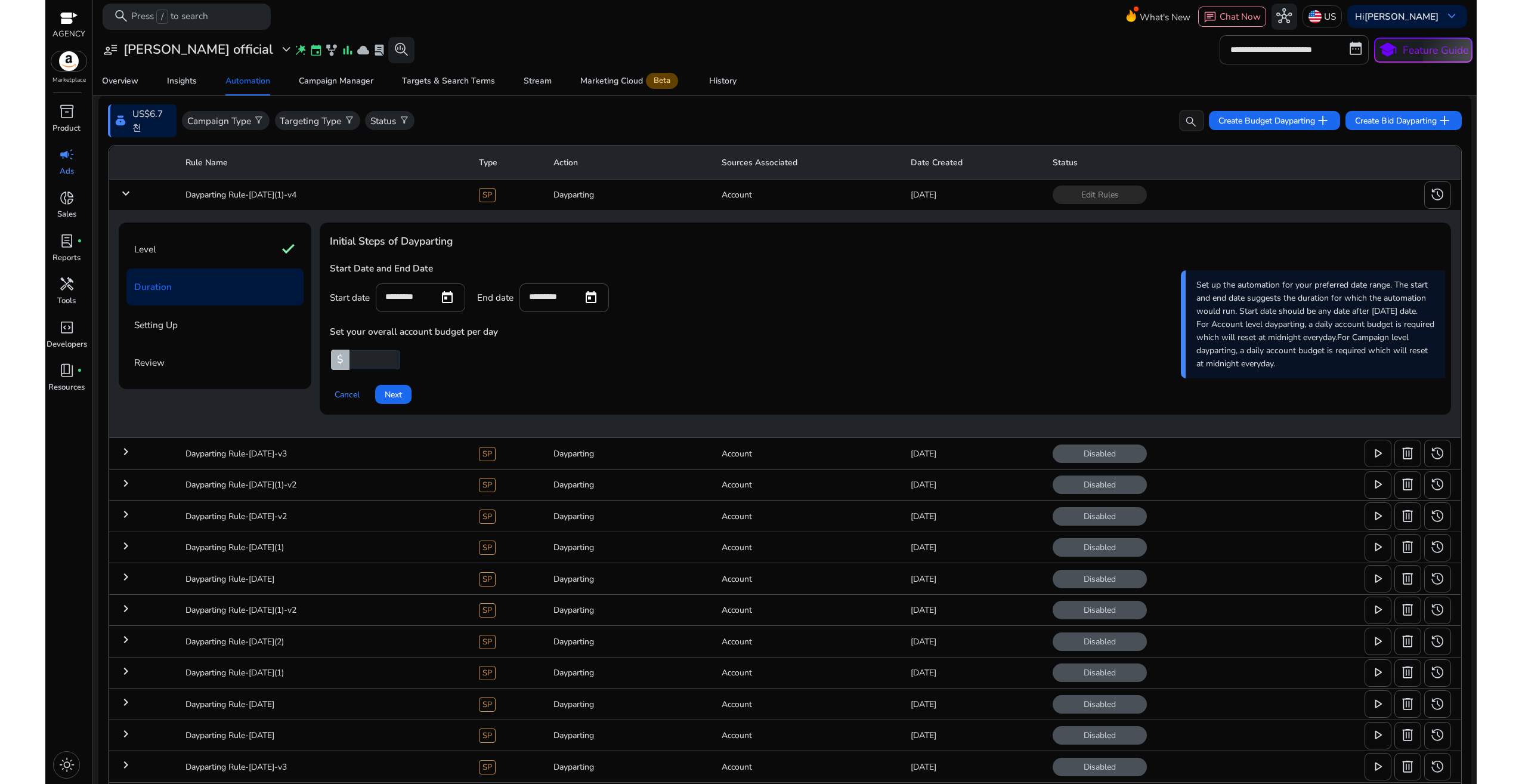
click at [714, 344] on h4 "Set your overall account budget per day" at bounding box center [885, 330] width 1111 height 28
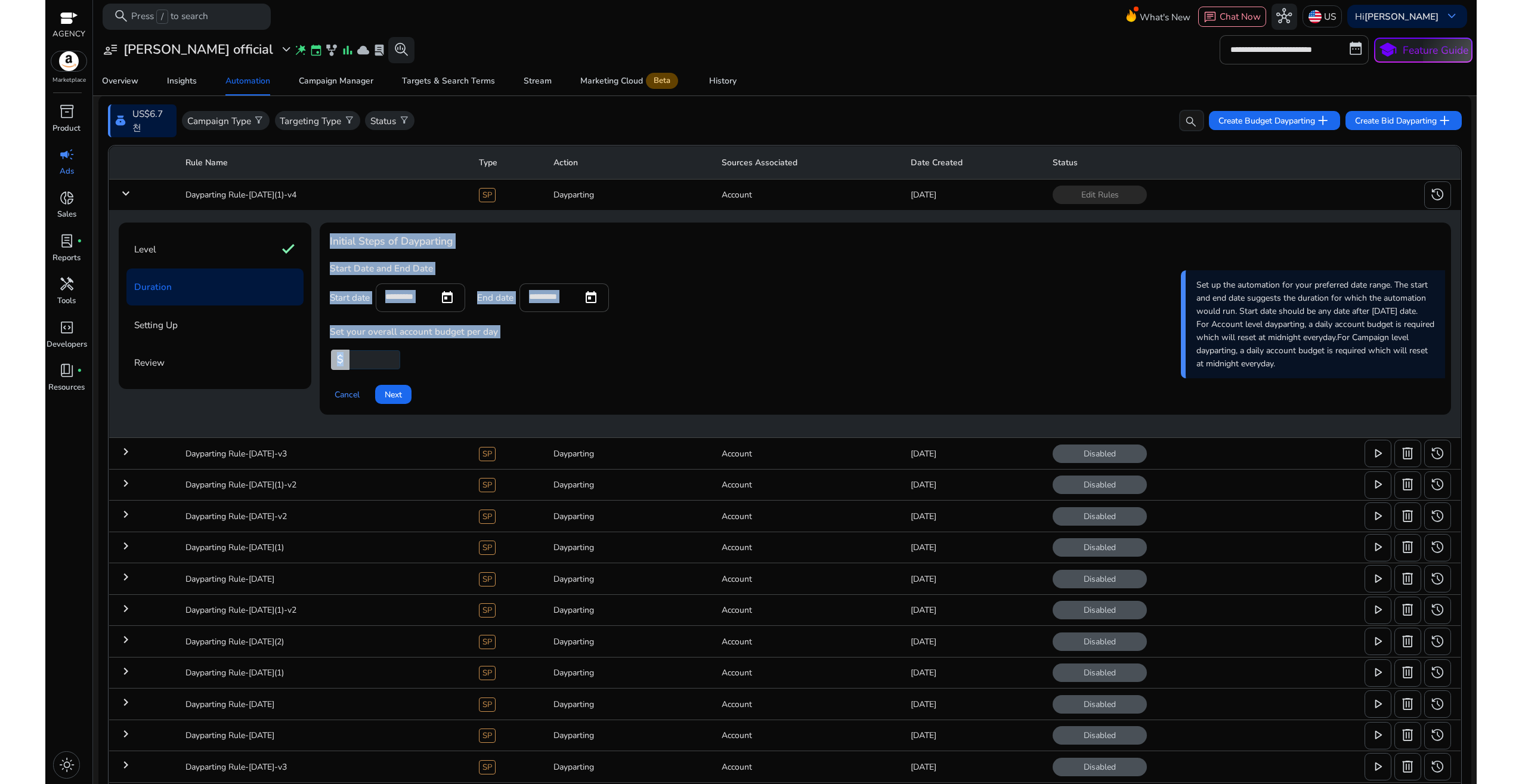
drag, startPoint x: 392, startPoint y: 365, endPoint x: 302, endPoint y: 365, distance: 90.0
click at [302, 365] on div "Level check Duration Setting Up Review Initial Steps of Dayparting Start Date a…" at bounding box center [785, 324] width 1332 height 202
drag, startPoint x: 302, startPoint y: 365, endPoint x: 361, endPoint y: 359, distance: 59.3
click at [384, 361] on div at bounding box center [391, 360] width 18 height 17
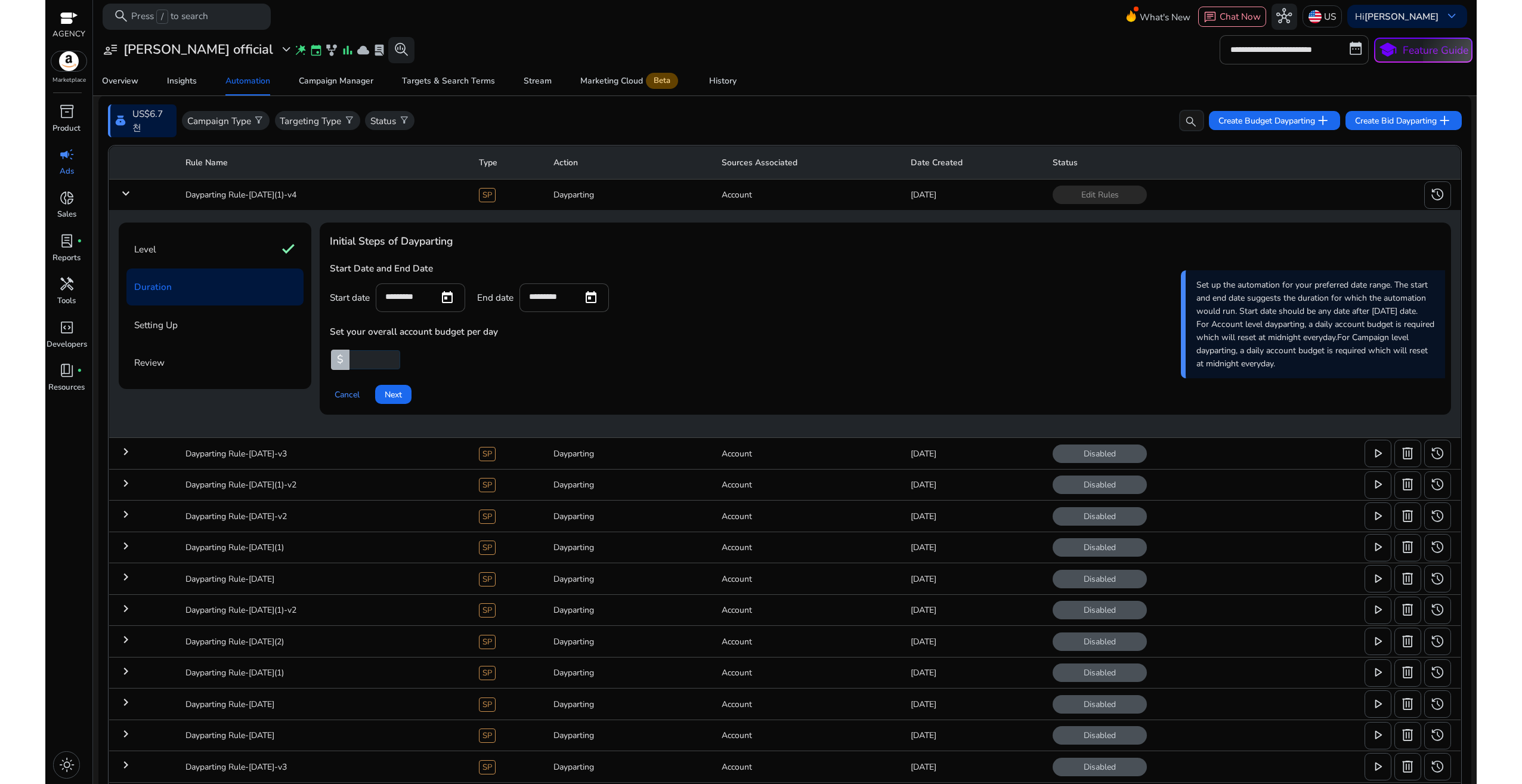
drag, startPoint x: 361, startPoint y: 357, endPoint x: 326, endPoint y: 359, distance: 35.1
click at [326, 359] on div "Initial Steps of Dayparting Start Date and End Date Start date ********* End da…" at bounding box center [886, 318] width 1132 height 191
type input "****"
click at [391, 388] on span "Next" at bounding box center [393, 394] width 17 height 12
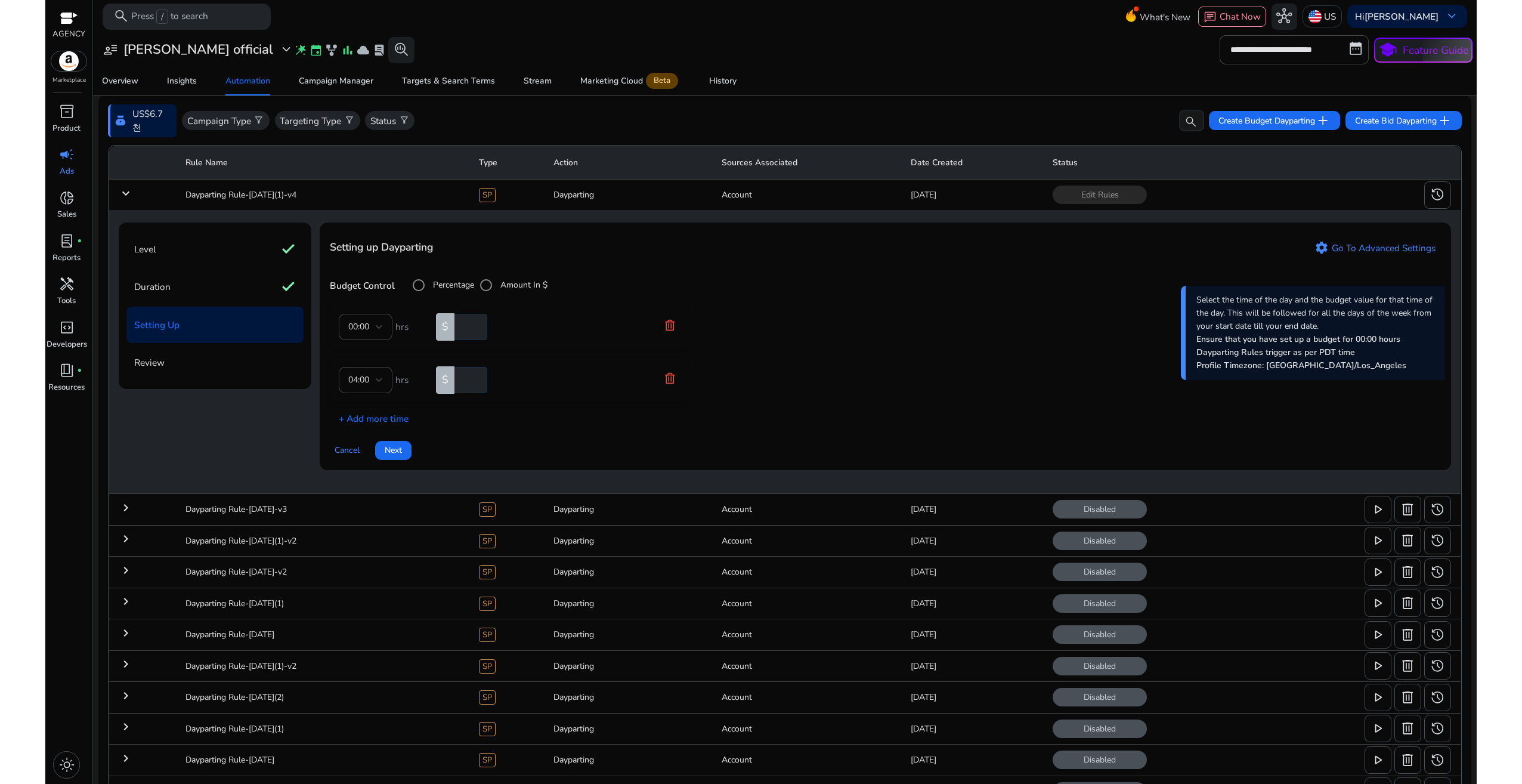
click at [436, 289] on label "Percentage" at bounding box center [453, 284] width 44 height 12
click at [389, 447] on span "Next" at bounding box center [393, 450] width 17 height 12
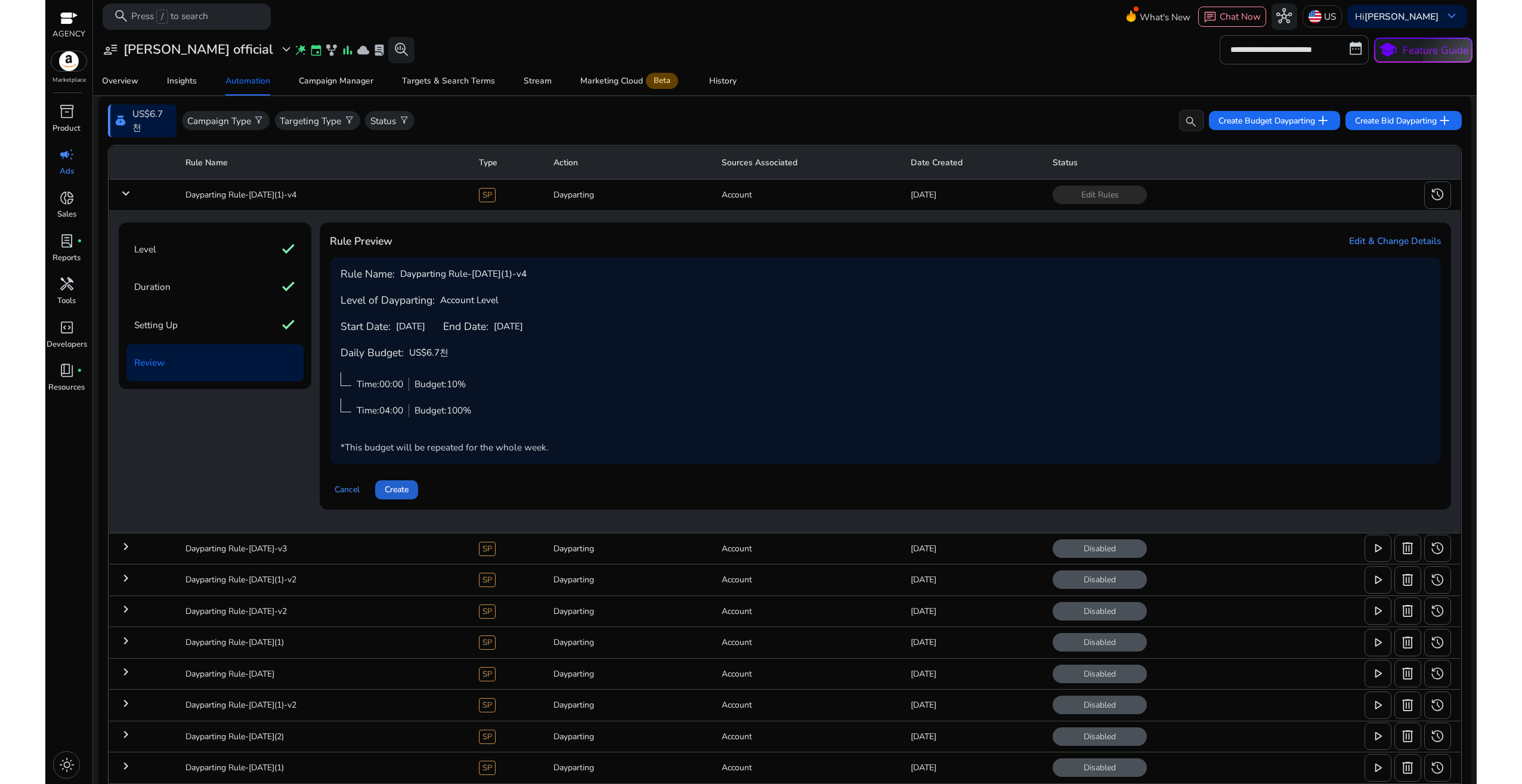
click at [398, 492] on span "Create" at bounding box center [396, 488] width 23 height 12
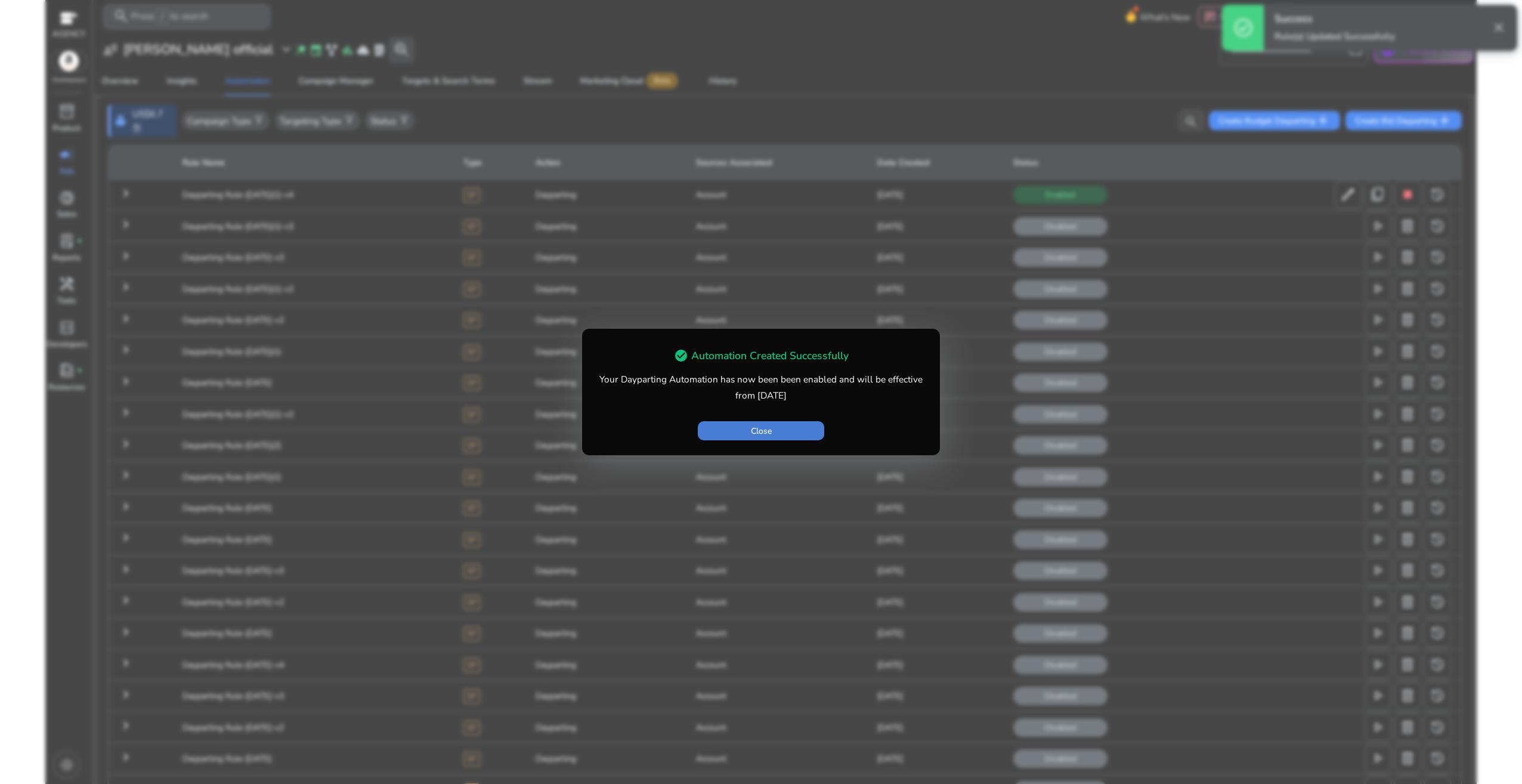
click at [780, 436] on span "button" at bounding box center [761, 430] width 126 height 28
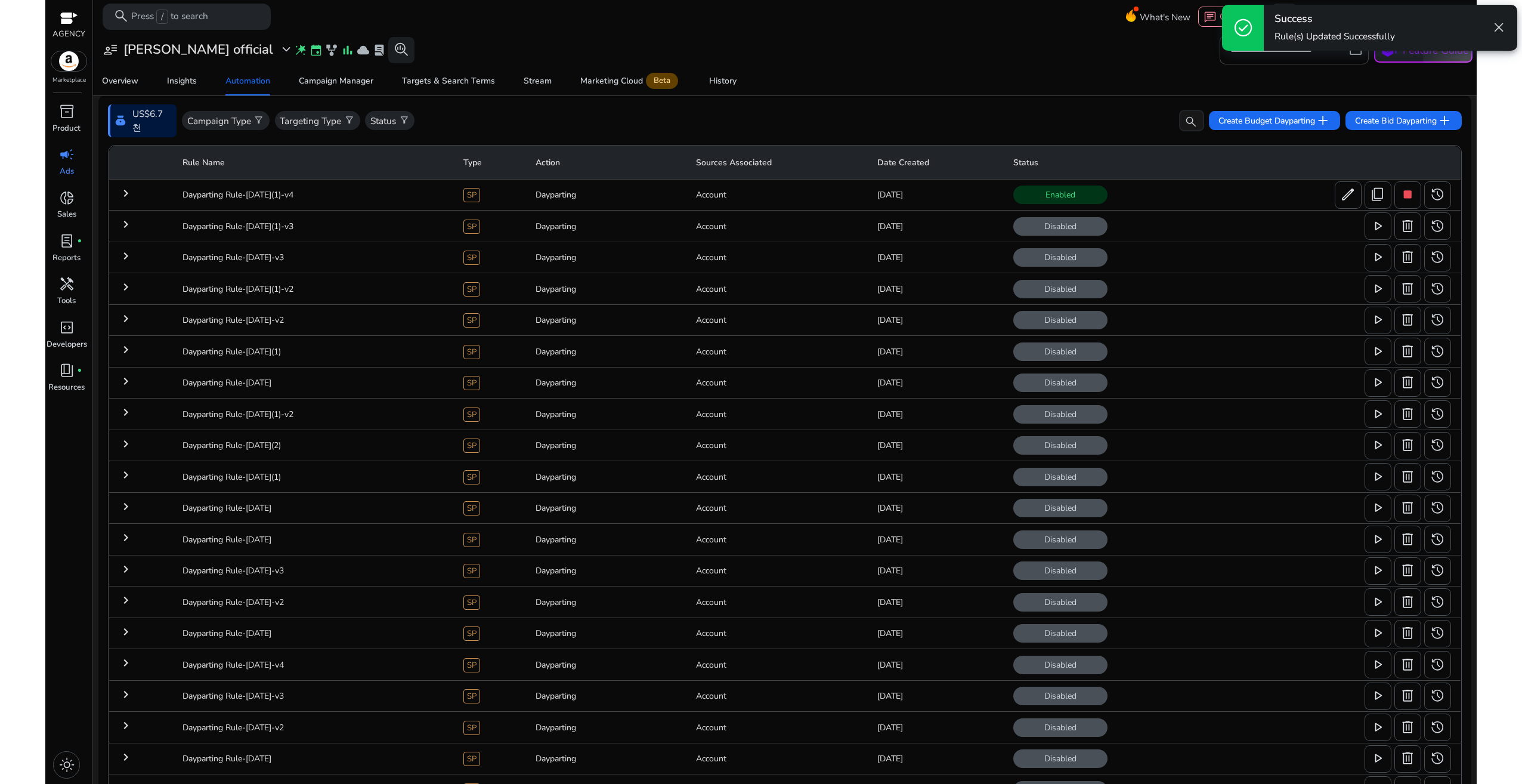
scroll to position [0, 0]
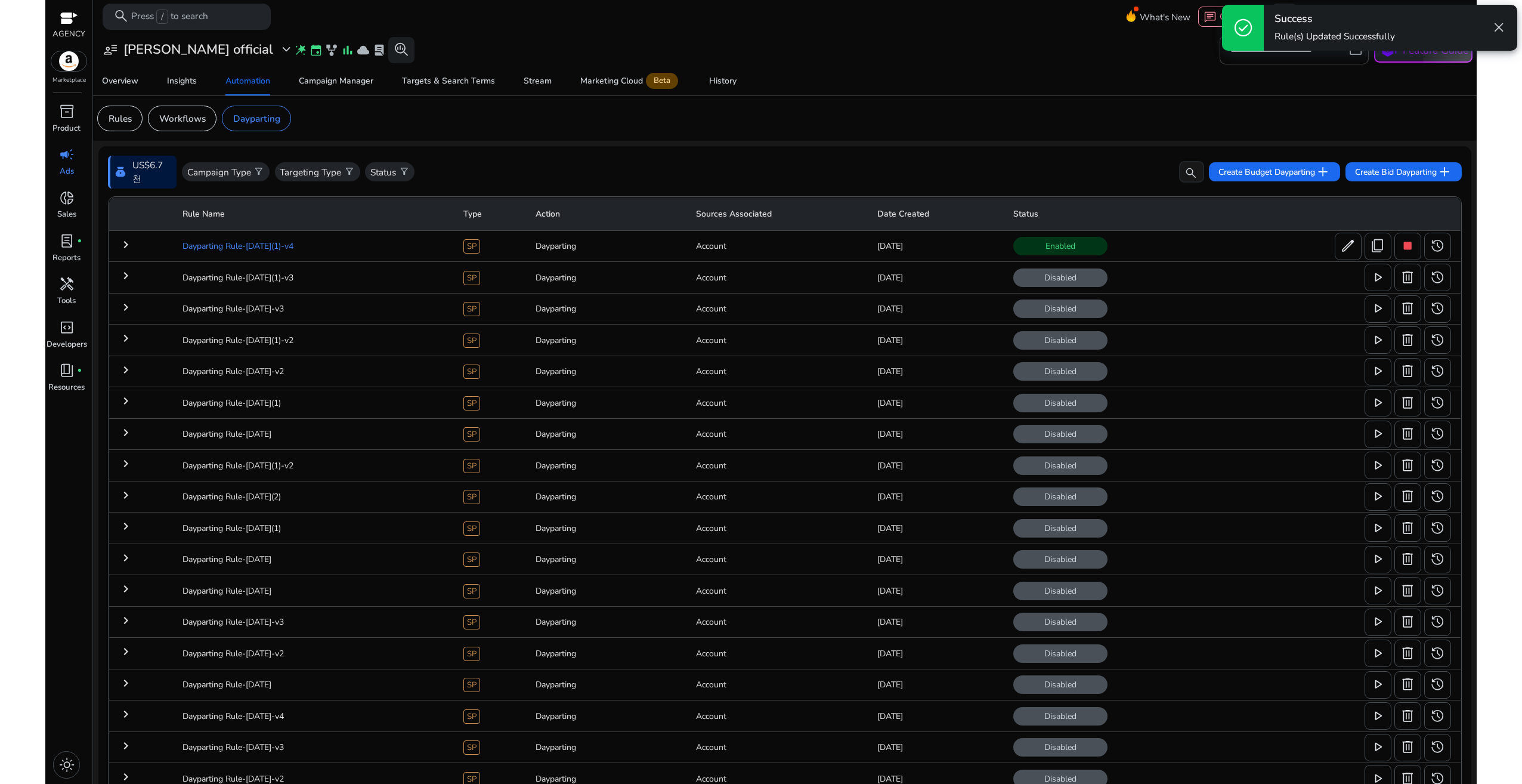
click at [333, 247] on td "Dayparting Rule-[DATE](1)-v4" at bounding box center [313, 245] width 281 height 31
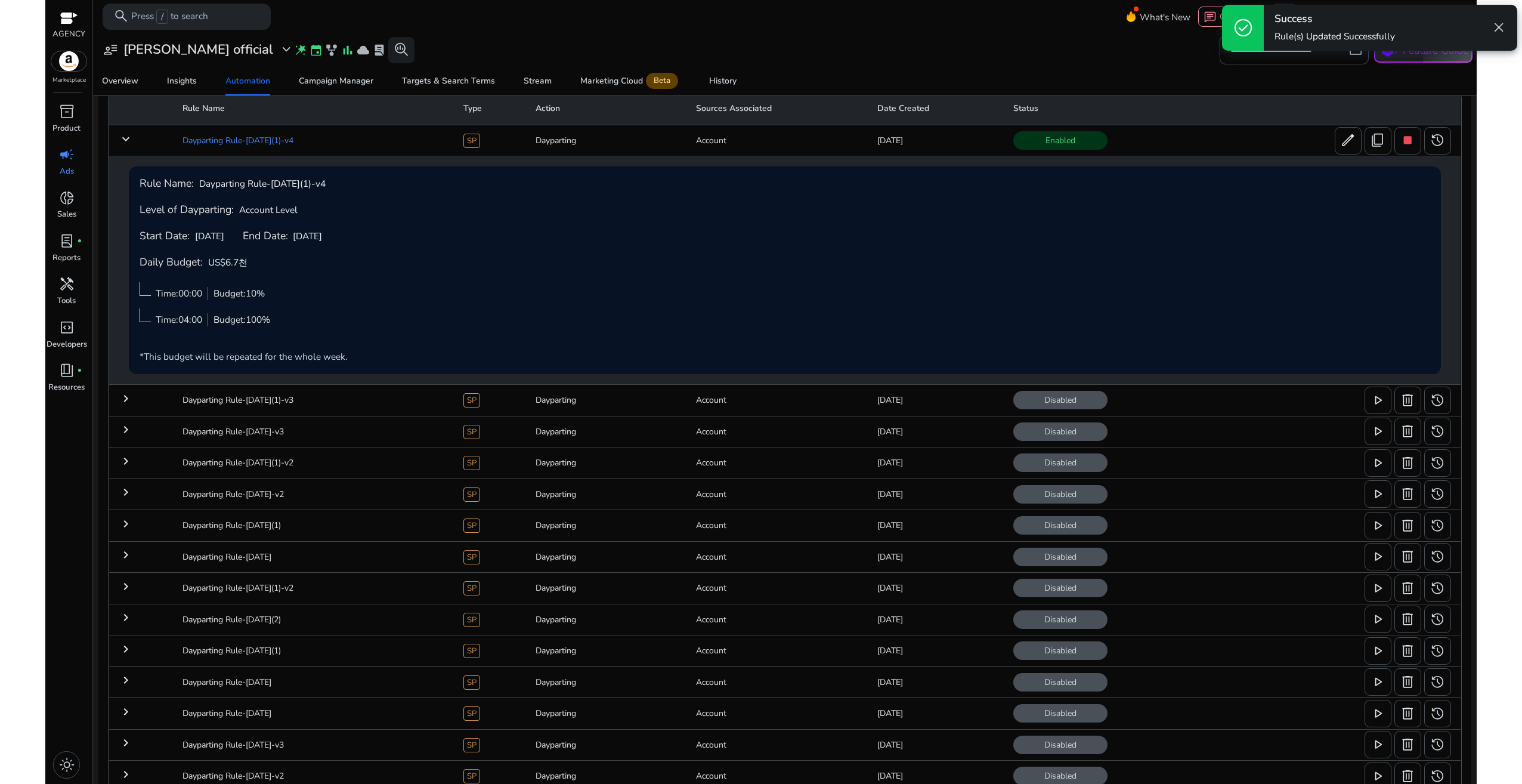
scroll to position [83, 0]
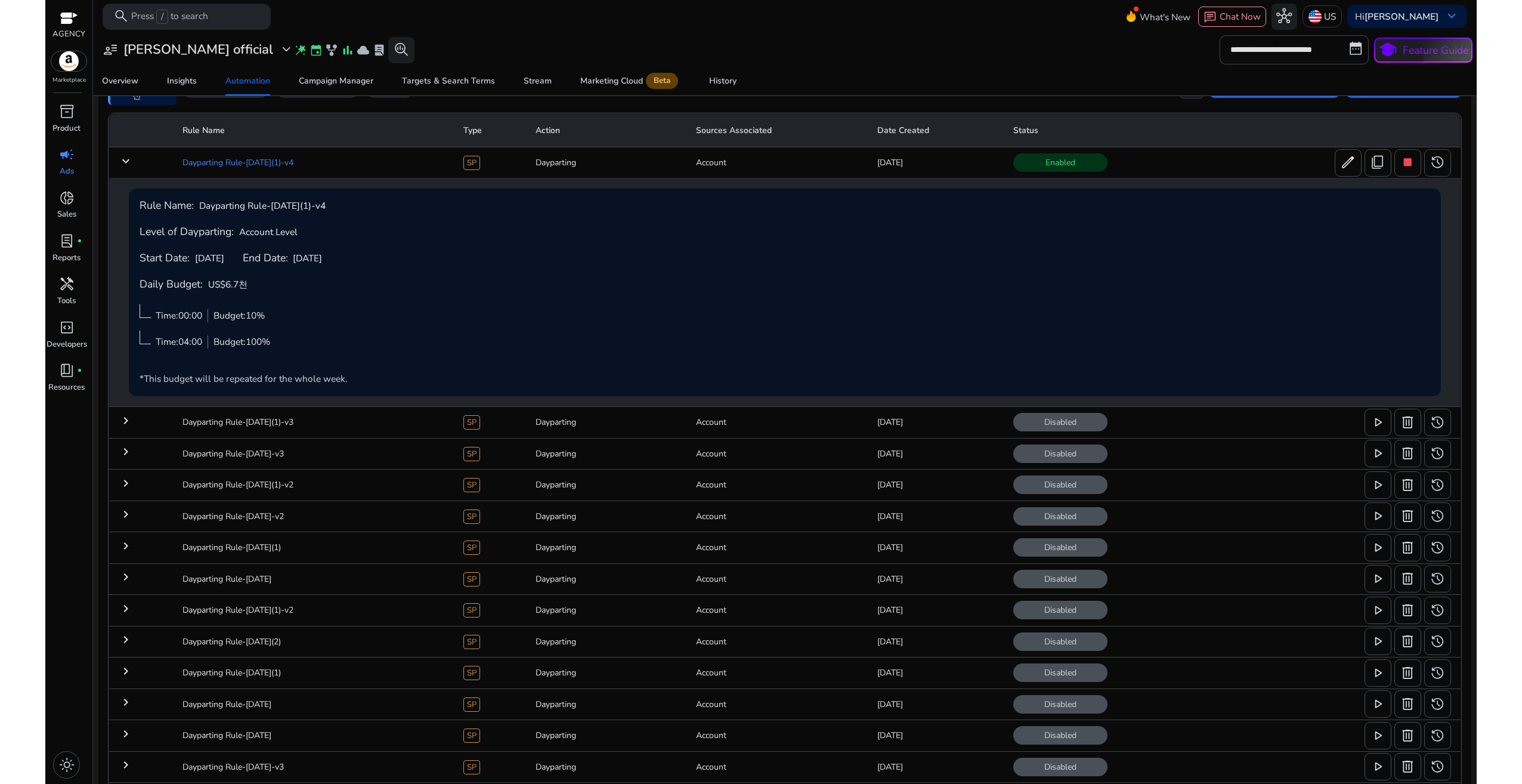
click at [343, 168] on td "Dayparting Rule-[DATE](1)-v4" at bounding box center [313, 162] width 281 height 31
